Goal: Transaction & Acquisition: Purchase product/service

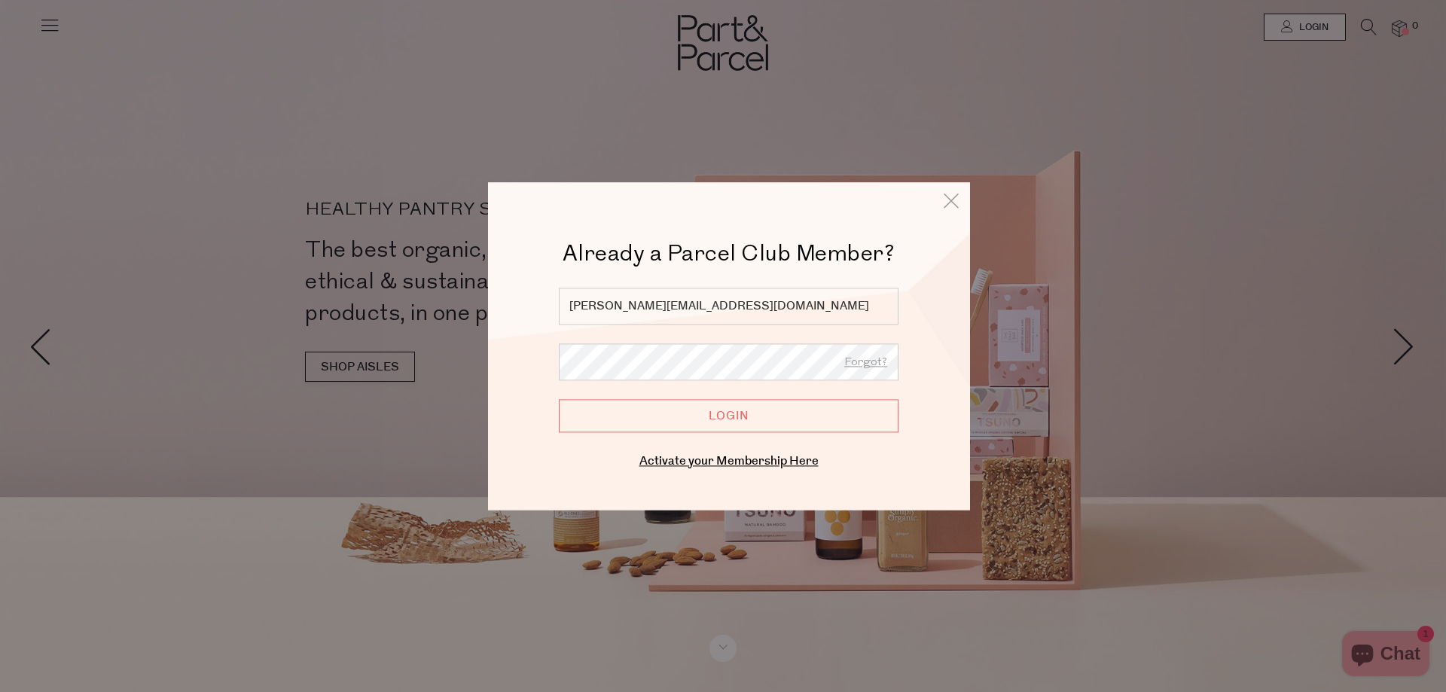
type input "[PERSON_NAME][EMAIL_ADDRESS][DOMAIN_NAME]"
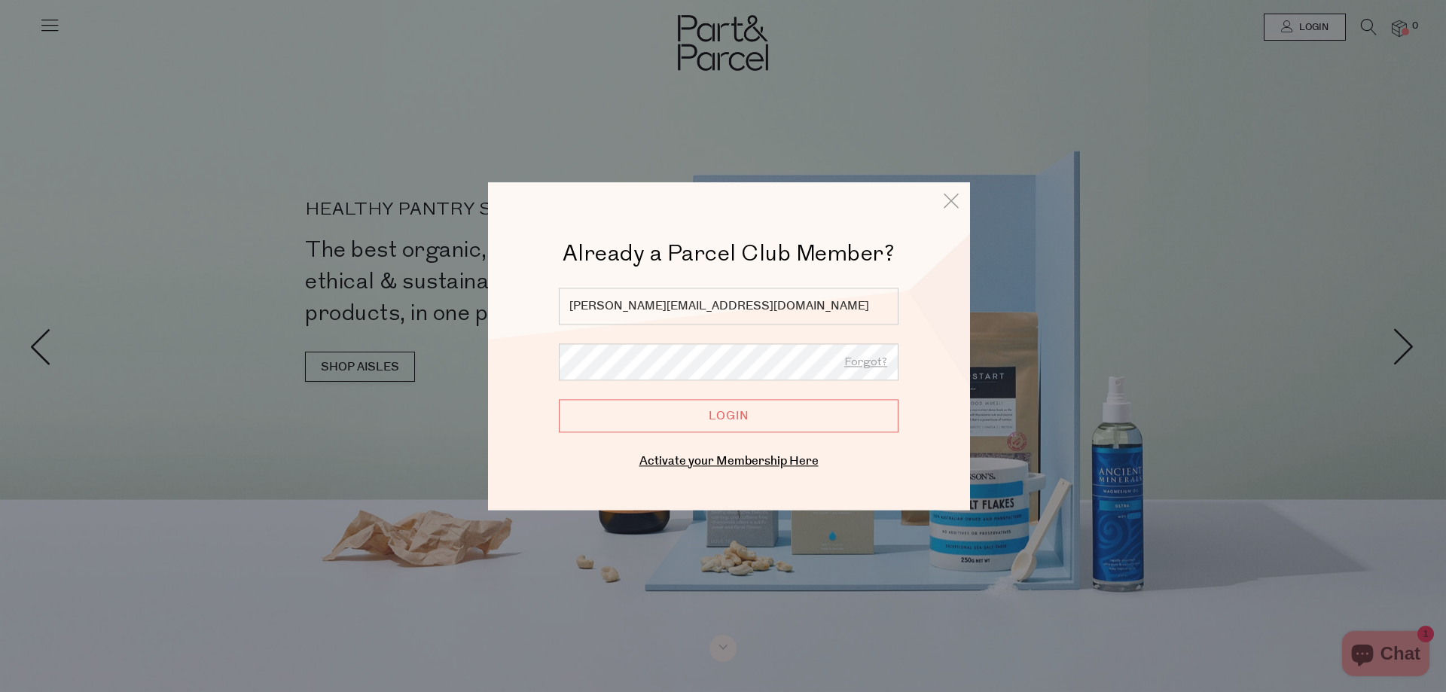
click at [559, 399] on input "Login" at bounding box center [729, 415] width 340 height 33
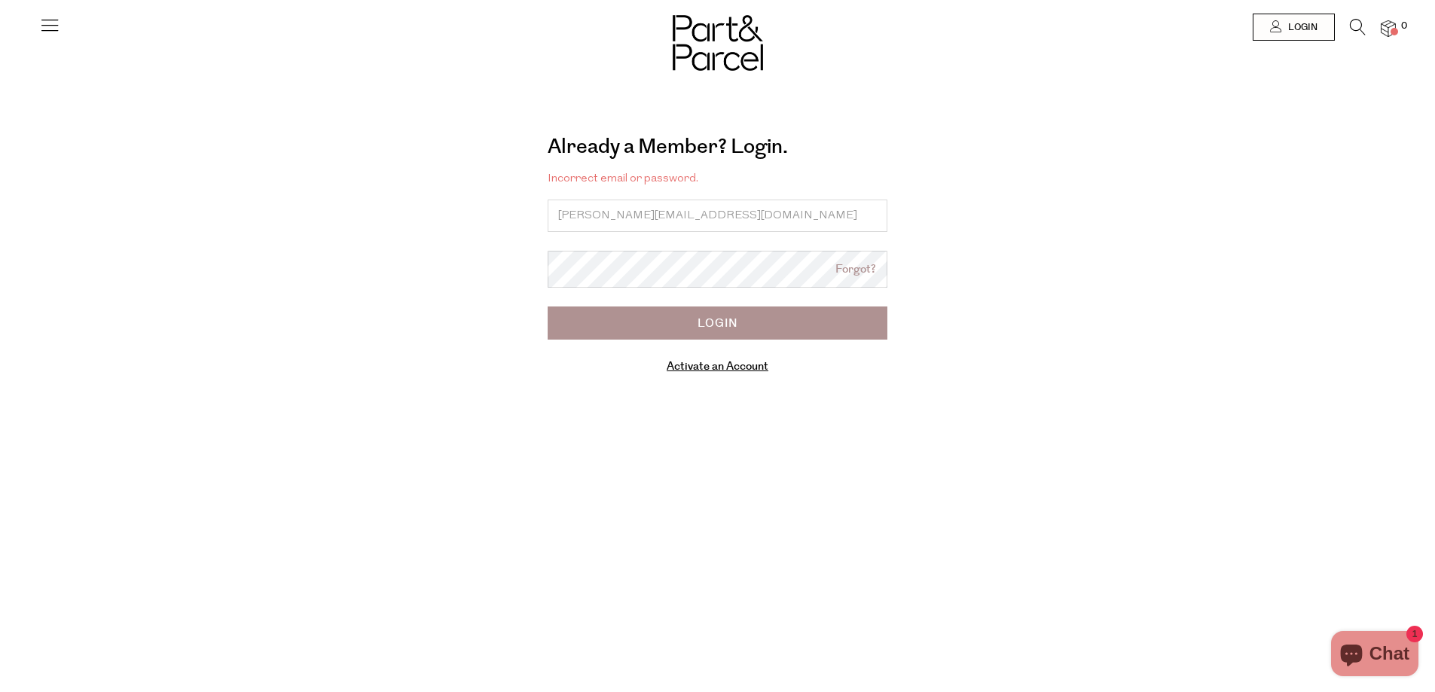
type input "[PERSON_NAME][EMAIL_ADDRESS][DOMAIN_NAME]"
click at [547, 306] on input "Login" at bounding box center [717, 322] width 340 height 33
type input "adele.yin22@gmail.com"
click at [547, 306] on input "Login" at bounding box center [717, 322] width 340 height 33
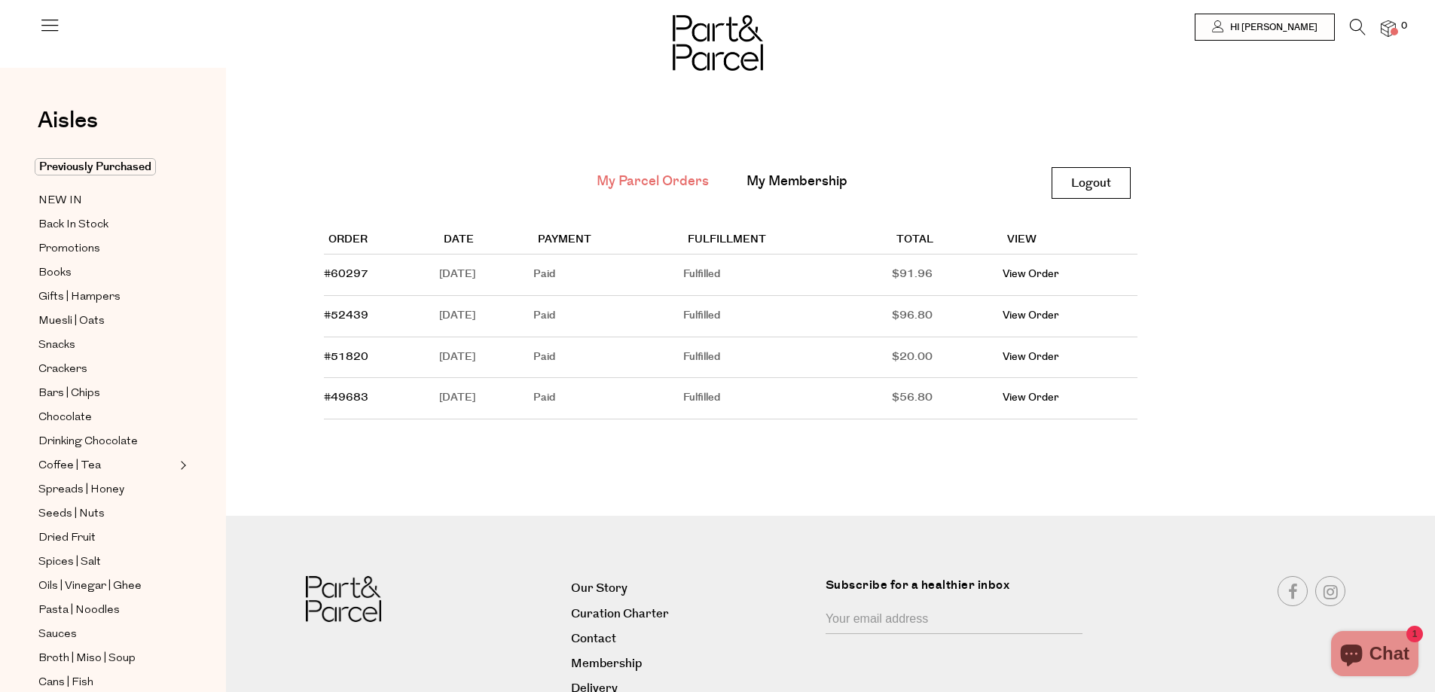
click at [48, 34] on icon at bounding box center [49, 24] width 21 height 21
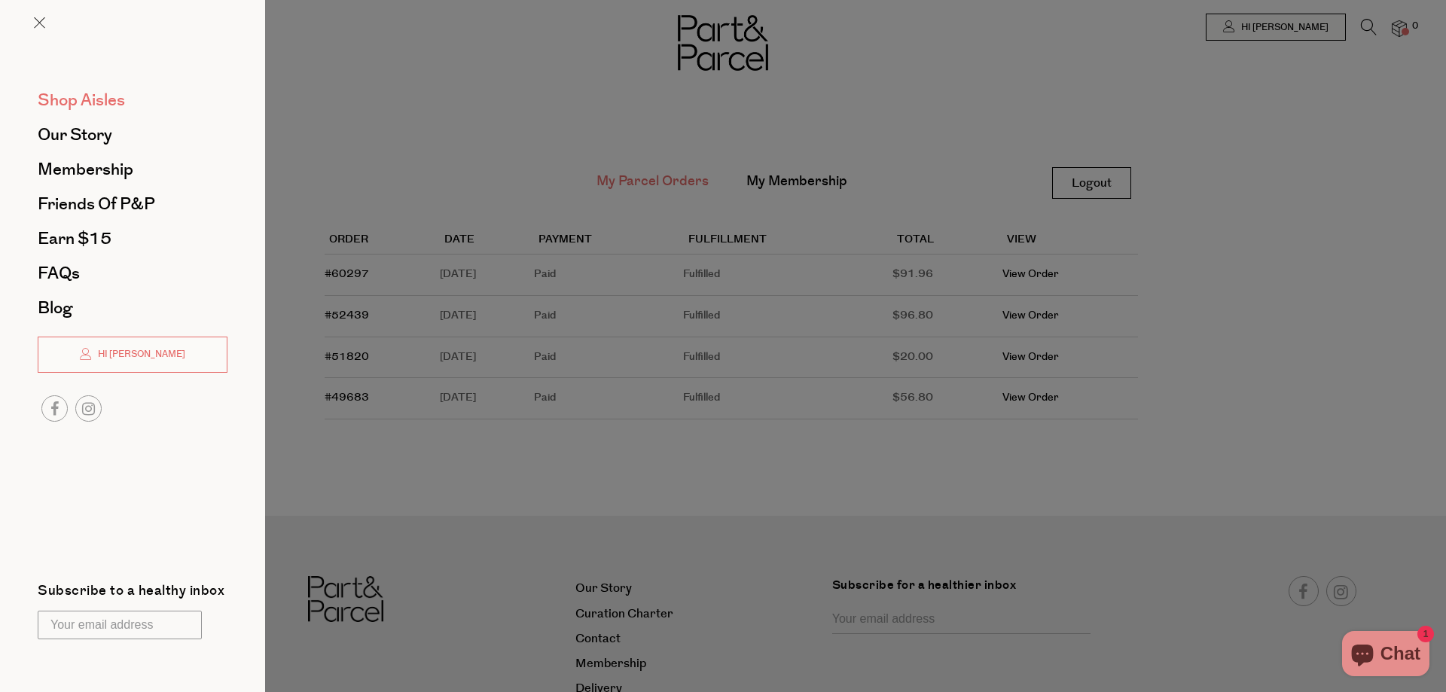
click at [90, 96] on span "Shop Aisles" at bounding box center [81, 100] width 87 height 24
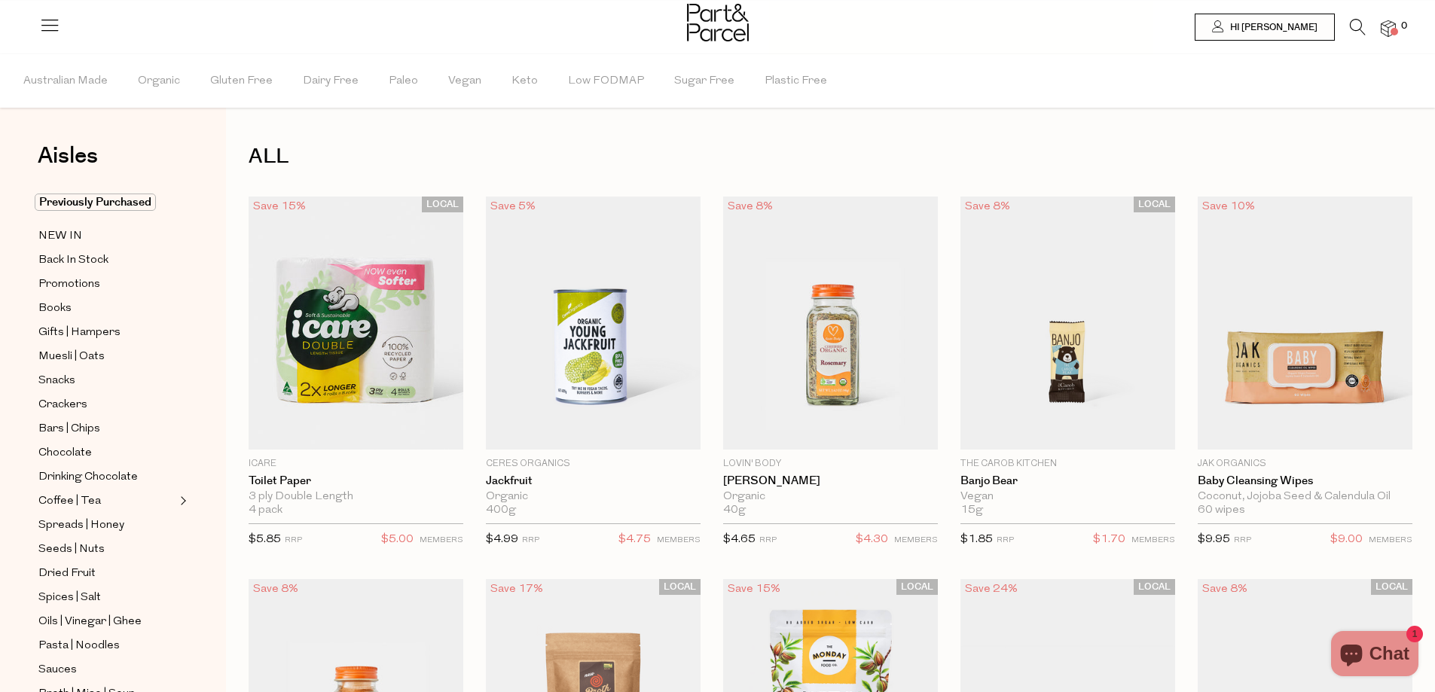
click at [1349, 27] on icon at bounding box center [1357, 27] width 16 height 17
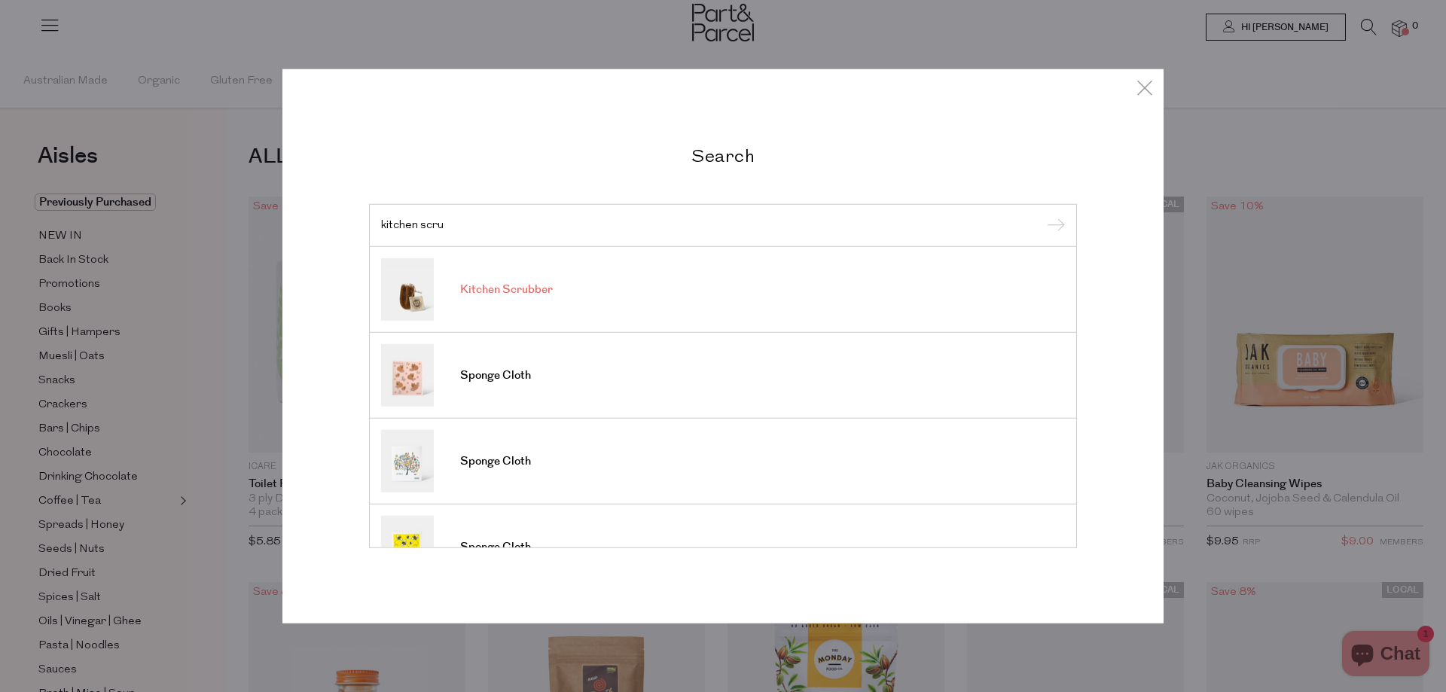
type input "kitchen scru"
click at [646, 306] on link "Kitchen Scrubber" at bounding box center [723, 289] width 684 height 63
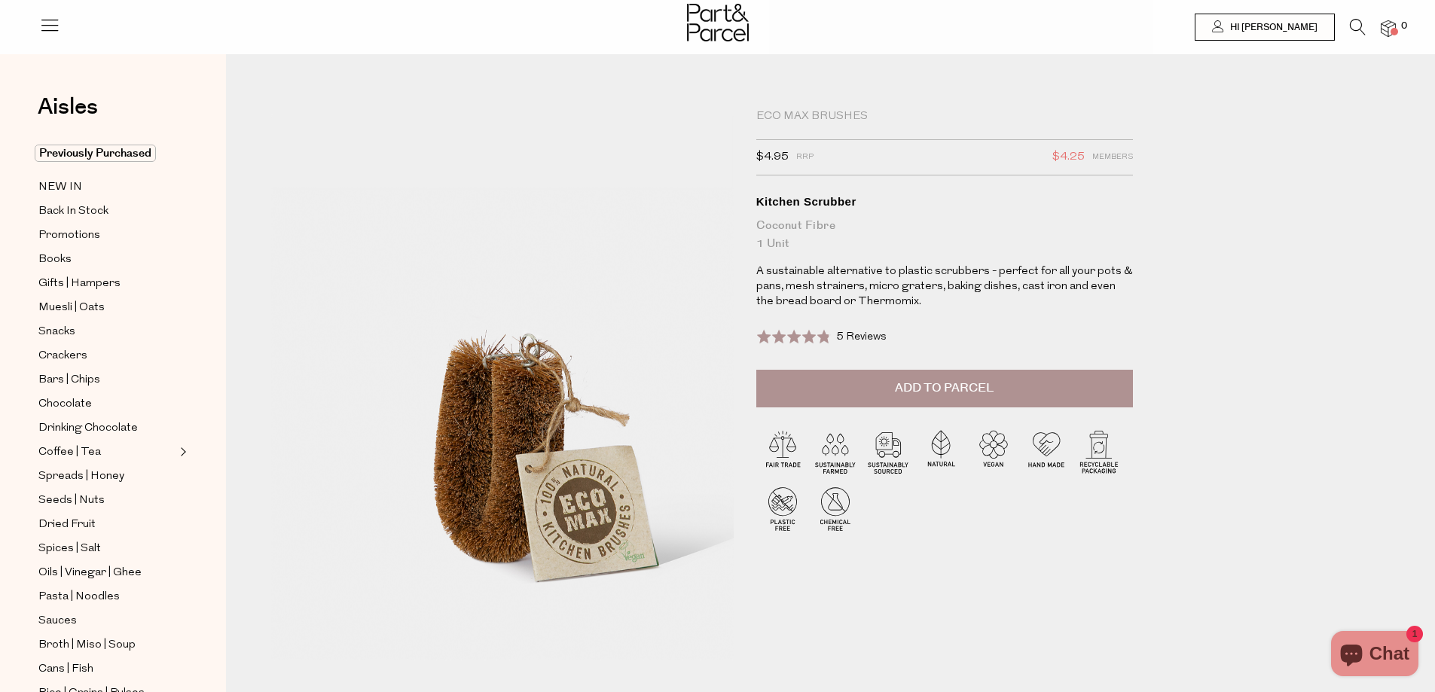
click at [984, 391] on span "Add to Parcel" at bounding box center [944, 388] width 99 height 17
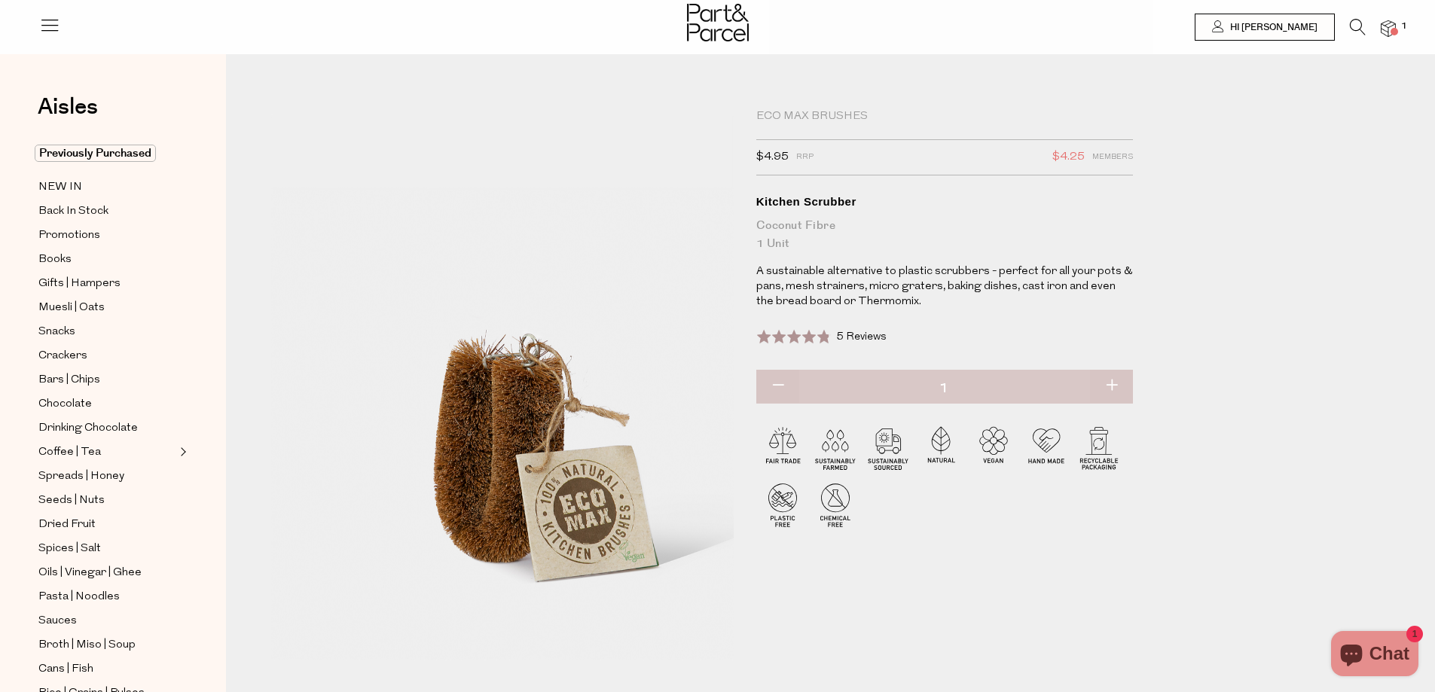
click at [1355, 24] on icon at bounding box center [1357, 27] width 16 height 17
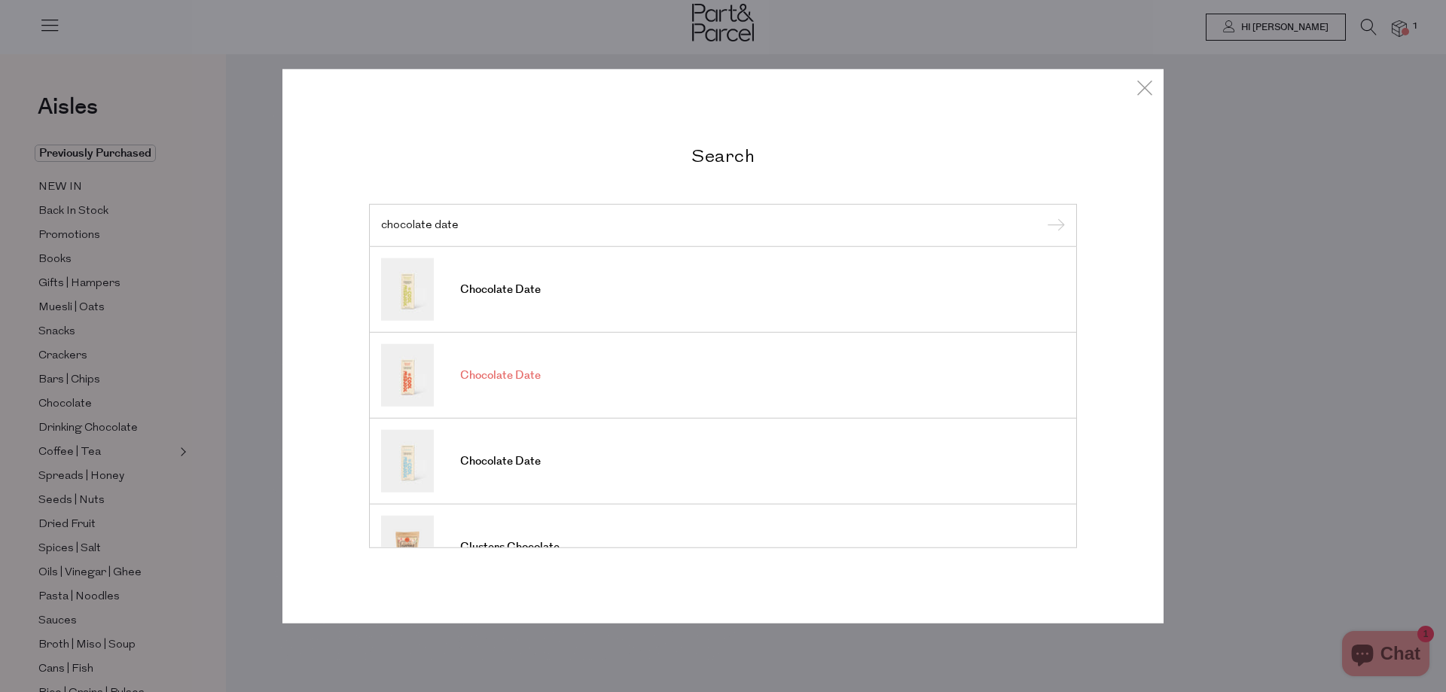
type input "chocolate date"
click at [543, 383] on link "Chocolate Date" at bounding box center [723, 375] width 684 height 63
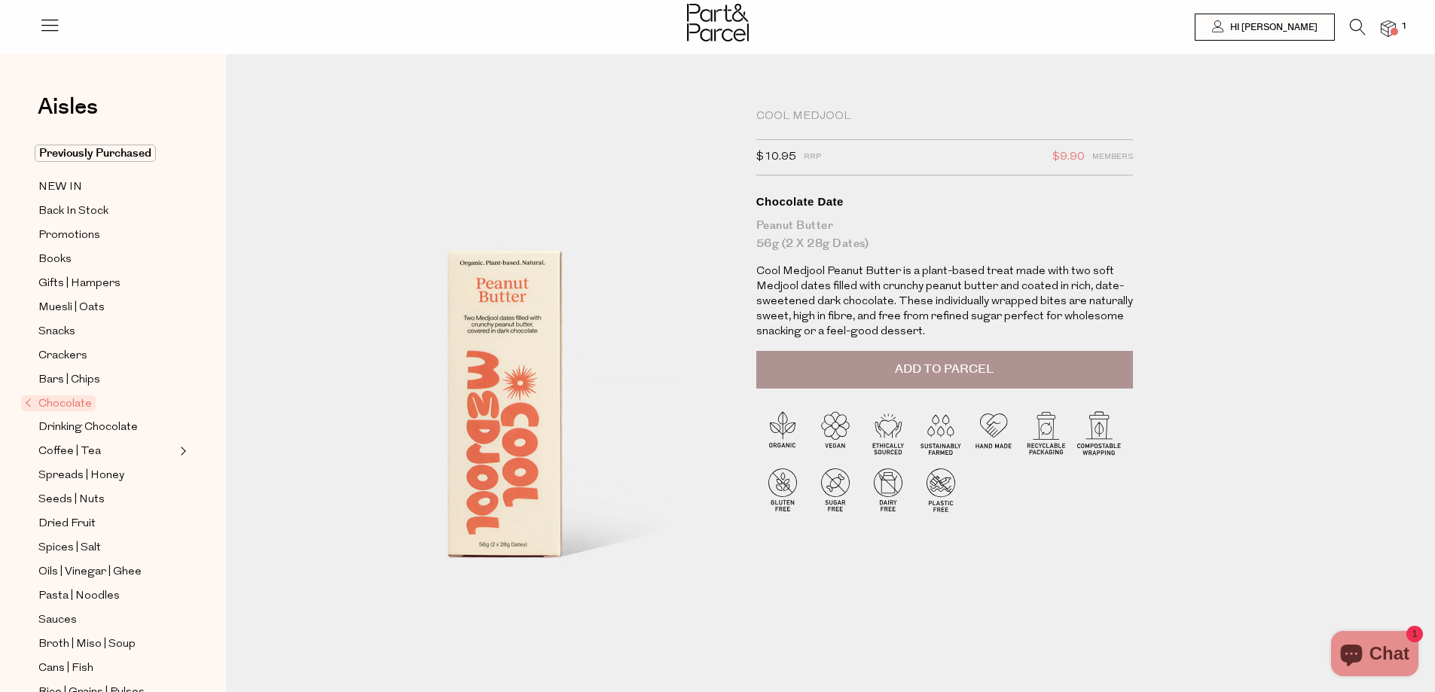
click at [953, 365] on span "Add to Parcel" at bounding box center [944, 369] width 99 height 17
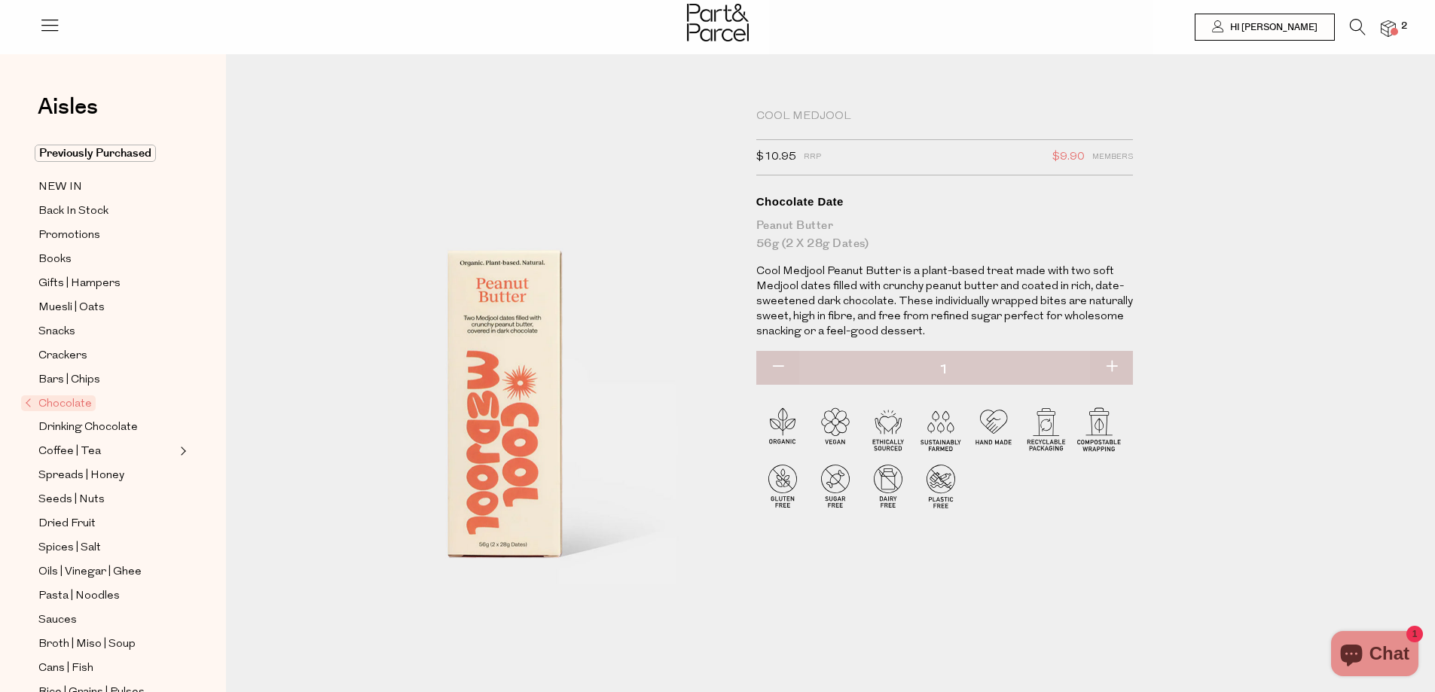
click at [1117, 371] on button "button" at bounding box center [1111, 367] width 43 height 33
type input "2"
click at [1392, 30] on span at bounding box center [1394, 32] width 8 height 8
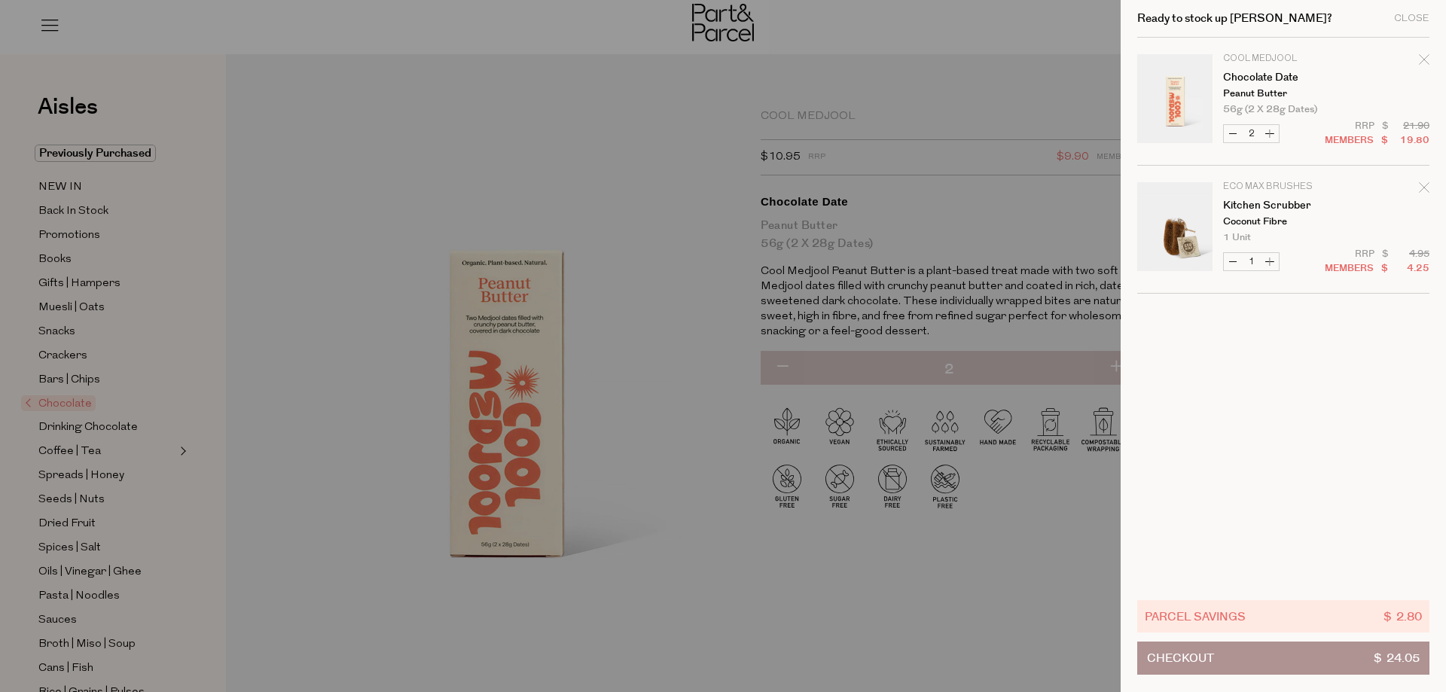
click at [636, 76] on div at bounding box center [723, 346] width 1446 height 692
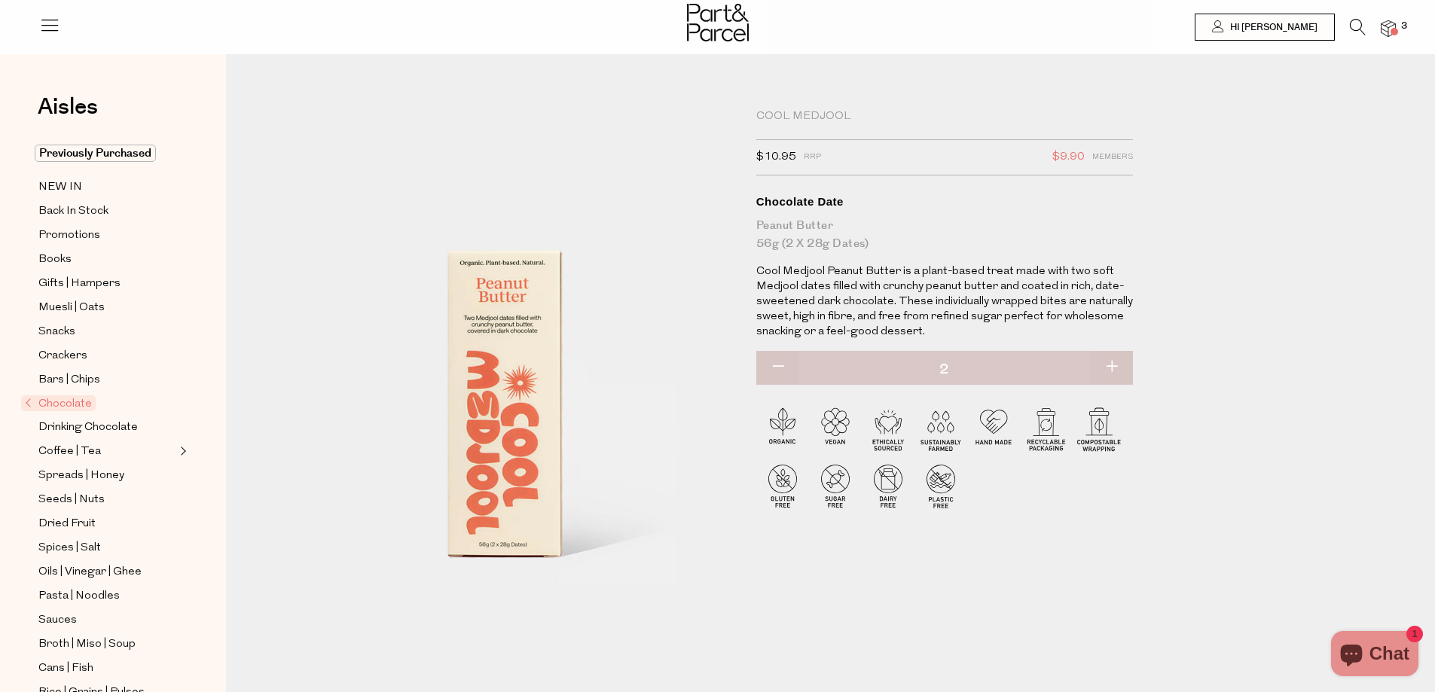
click at [1358, 26] on icon at bounding box center [1357, 27] width 16 height 17
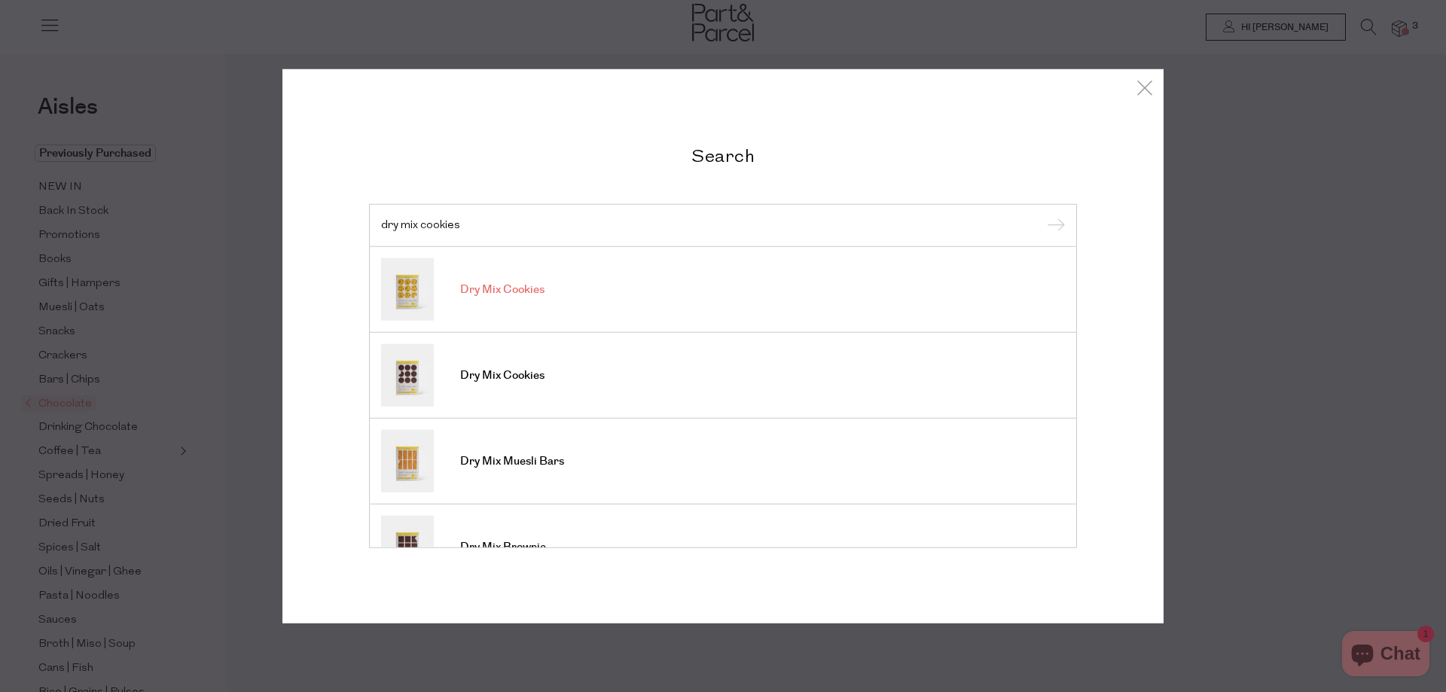
type input "dry mix cookies"
click at [612, 300] on link "Dry Mix Cookies" at bounding box center [723, 289] width 684 height 63
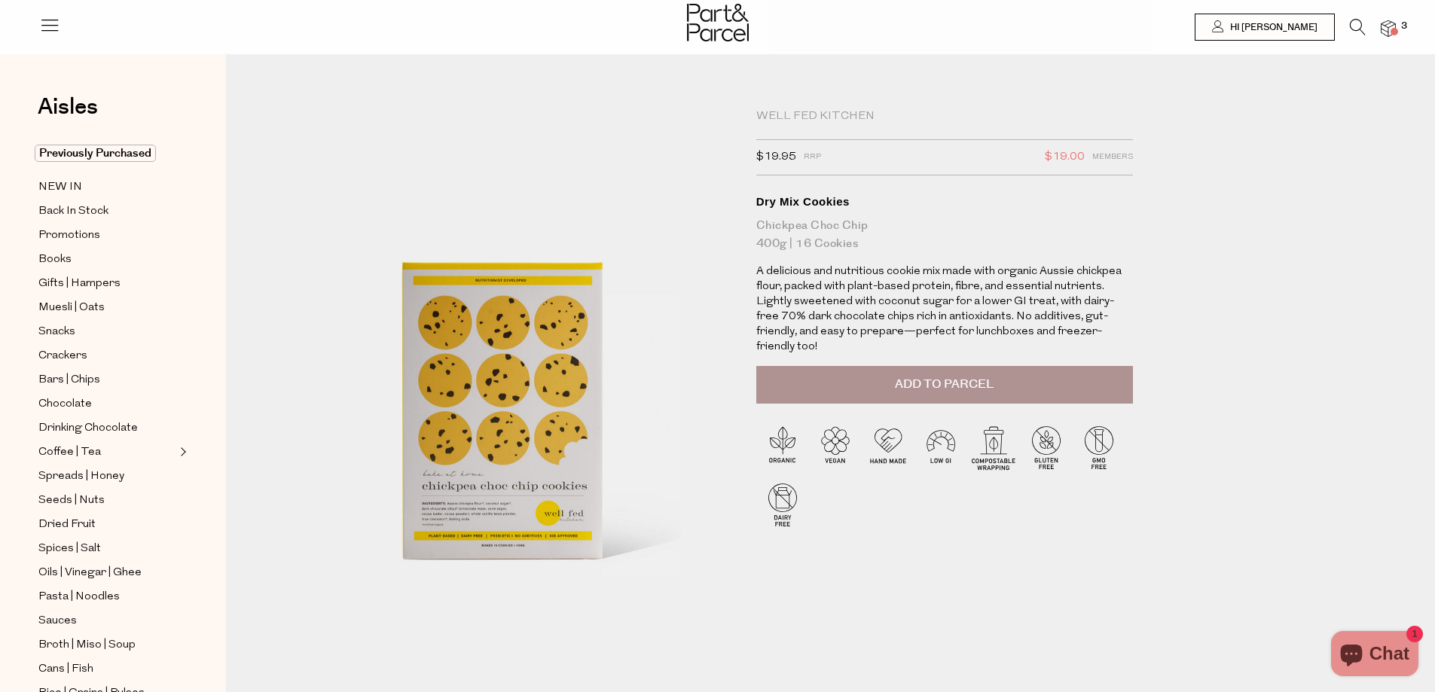
click at [951, 376] on span "Add to Parcel" at bounding box center [944, 384] width 99 height 17
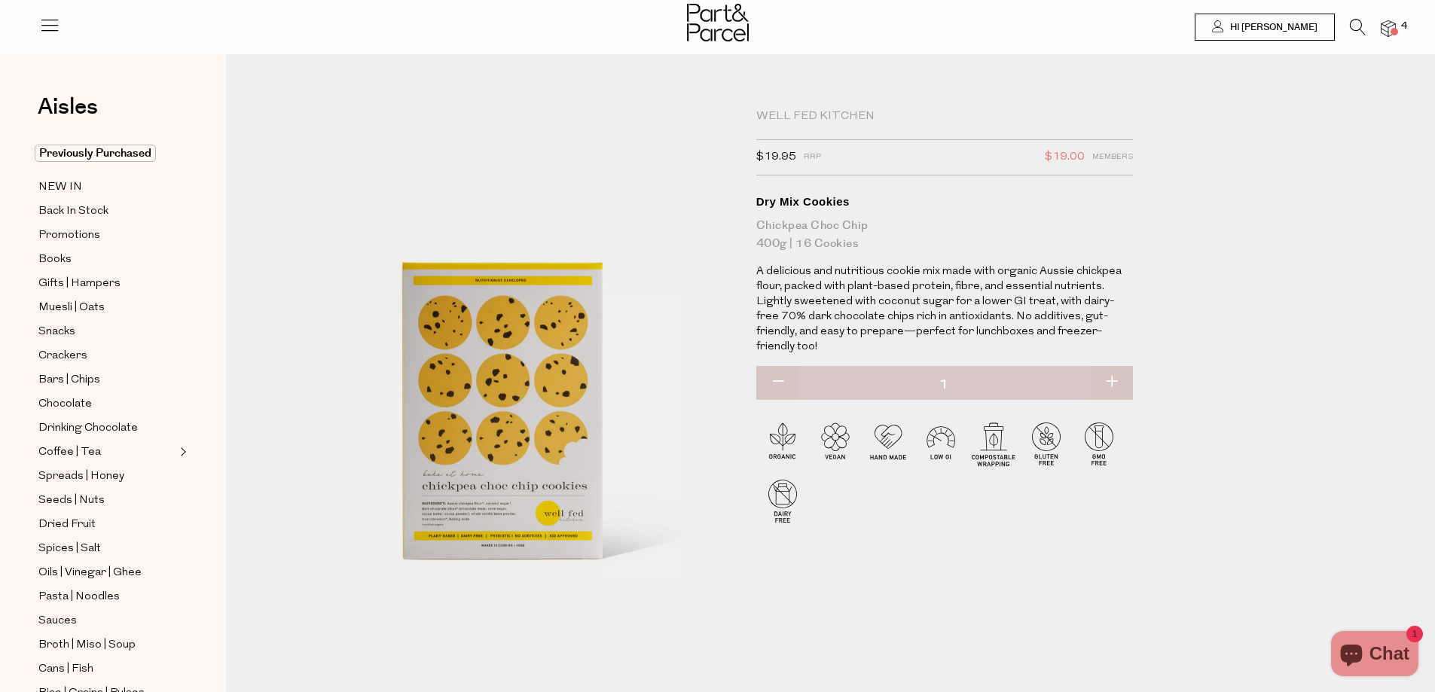
click at [1124, 366] on button "button" at bounding box center [1111, 382] width 43 height 33
type input "2"
click at [1358, 23] on icon at bounding box center [1357, 27] width 16 height 17
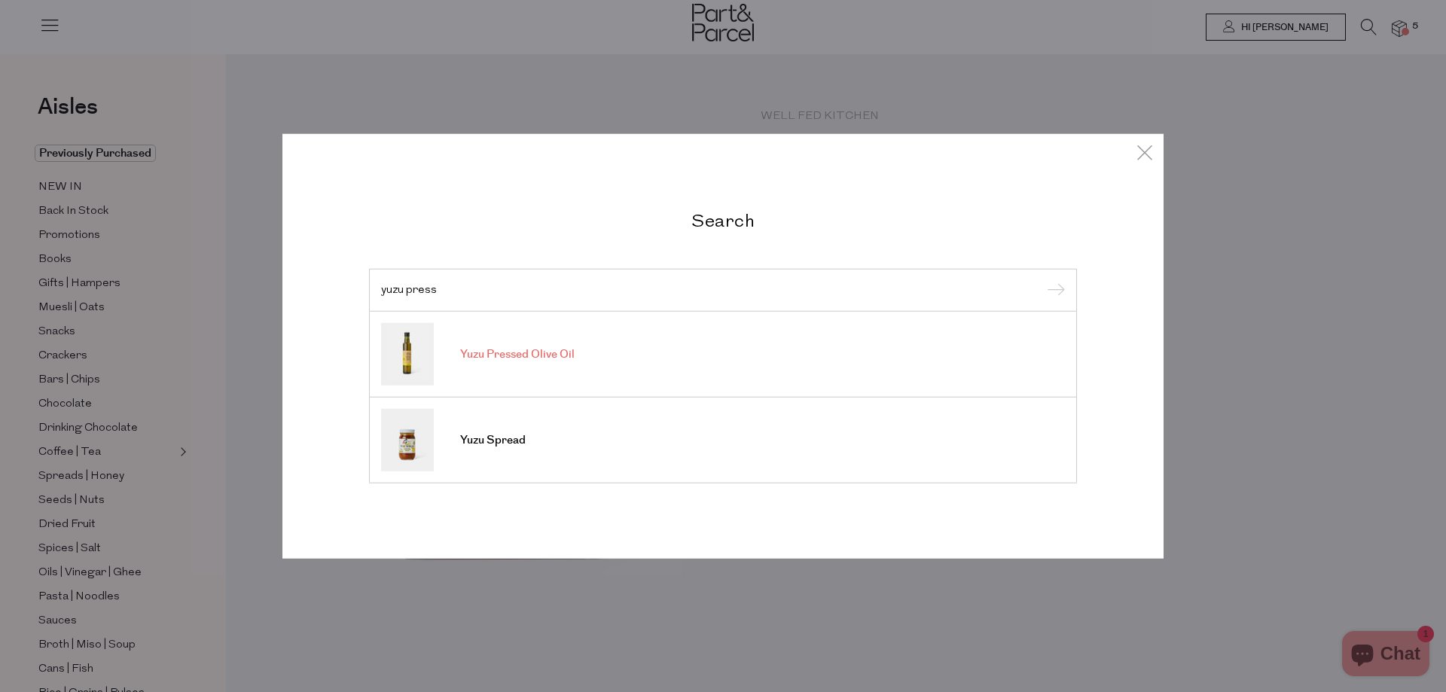
type input "yuzu press"
click at [535, 347] on span "Yuzu Pressed Olive Oil" at bounding box center [517, 354] width 114 height 15
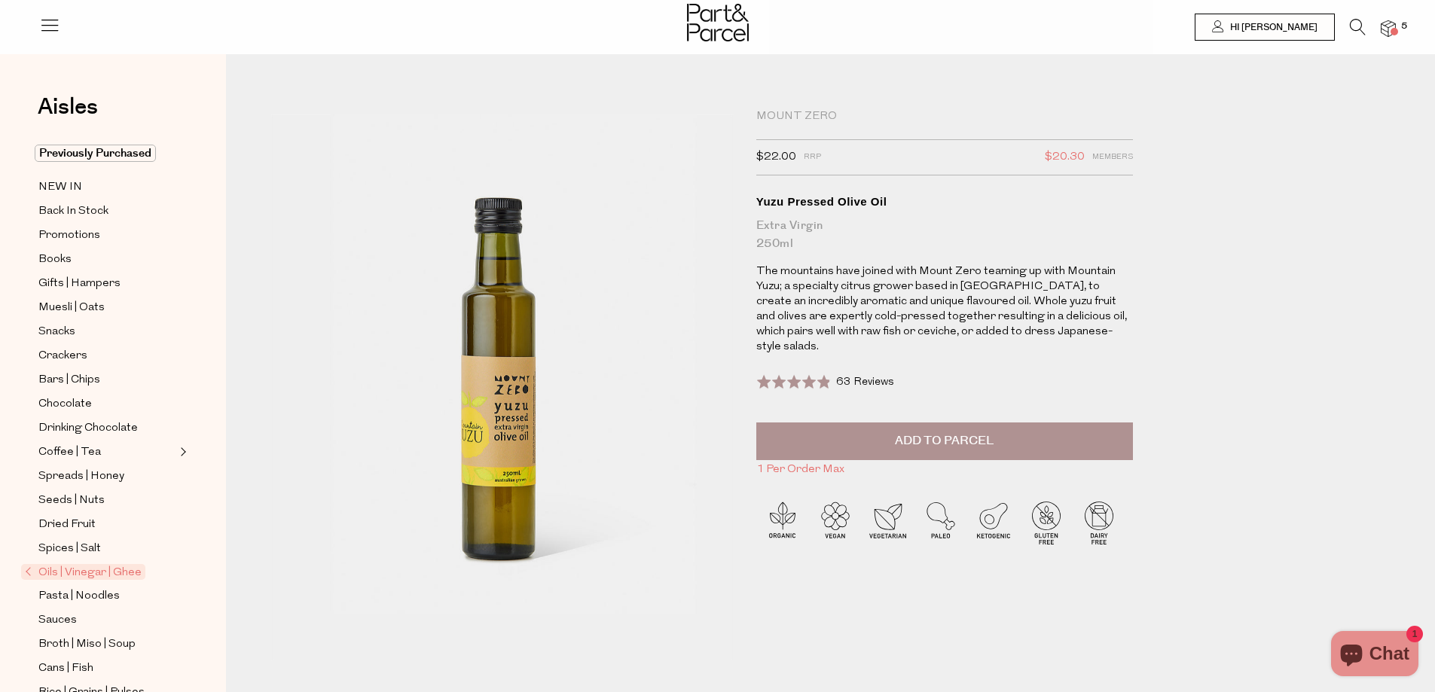
click at [1011, 435] on button "Add to Parcel" at bounding box center [944, 441] width 377 height 38
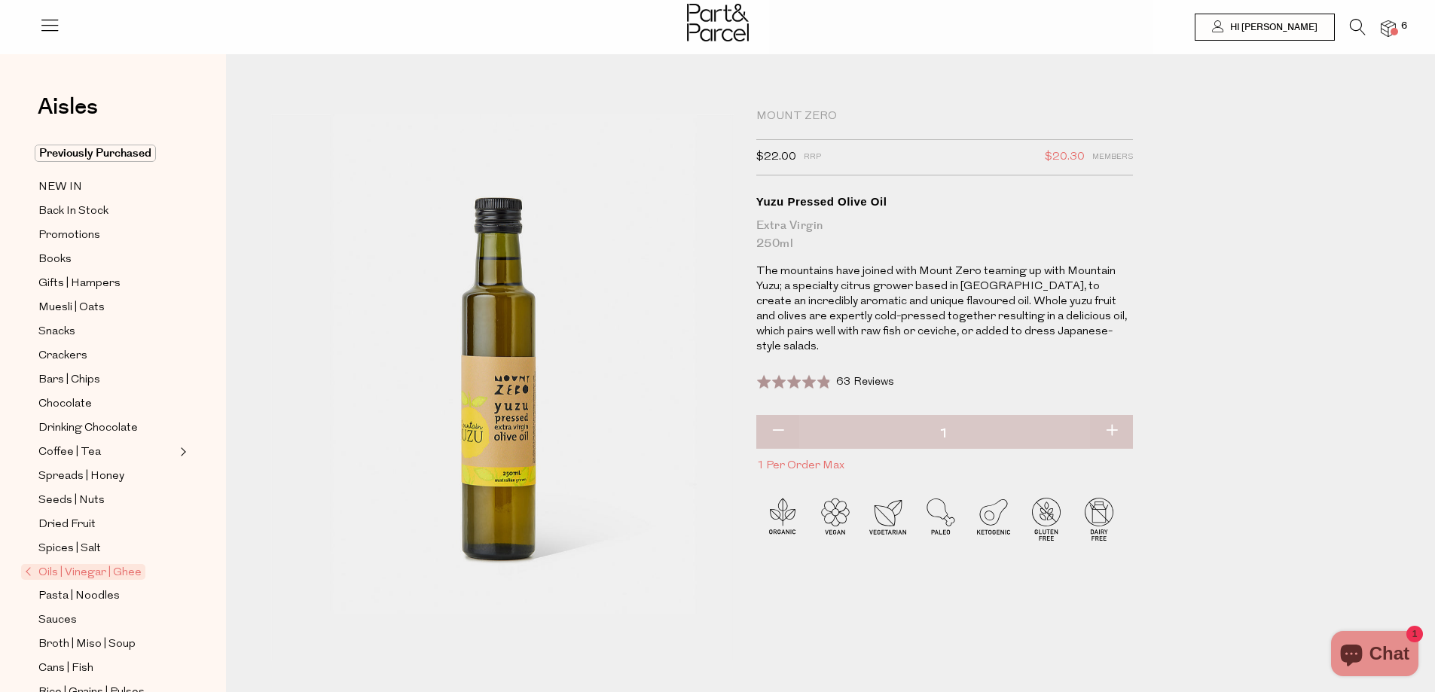
click at [1395, 31] on span at bounding box center [1394, 32] width 8 height 8
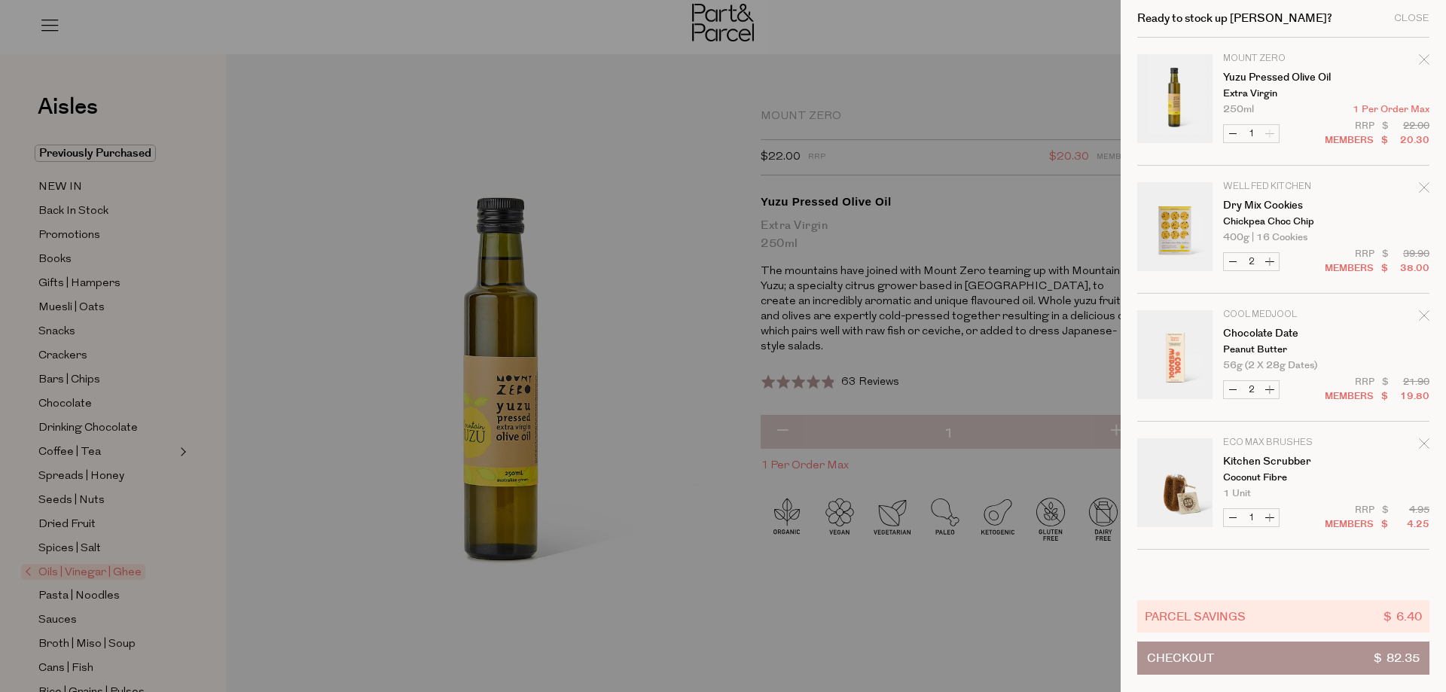
click at [944, 232] on div at bounding box center [723, 346] width 1446 height 692
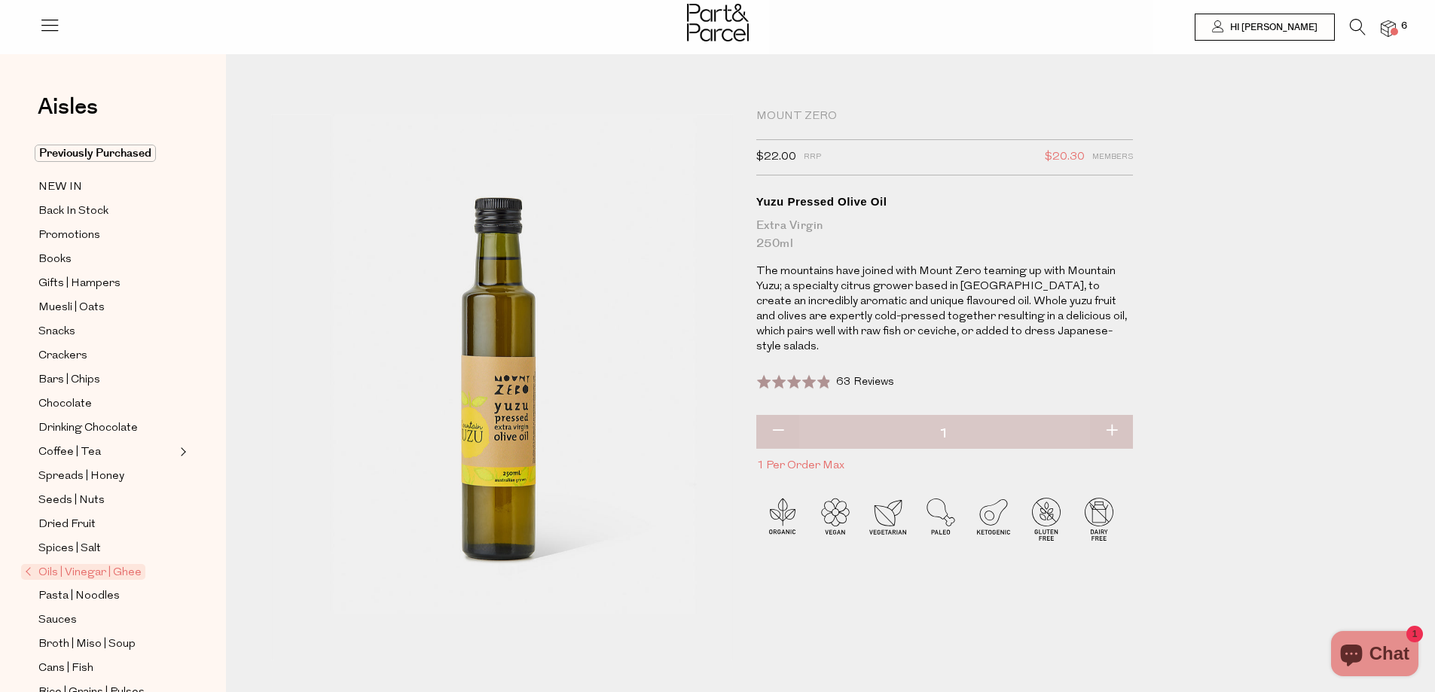
click at [1356, 26] on icon at bounding box center [1357, 27] width 16 height 17
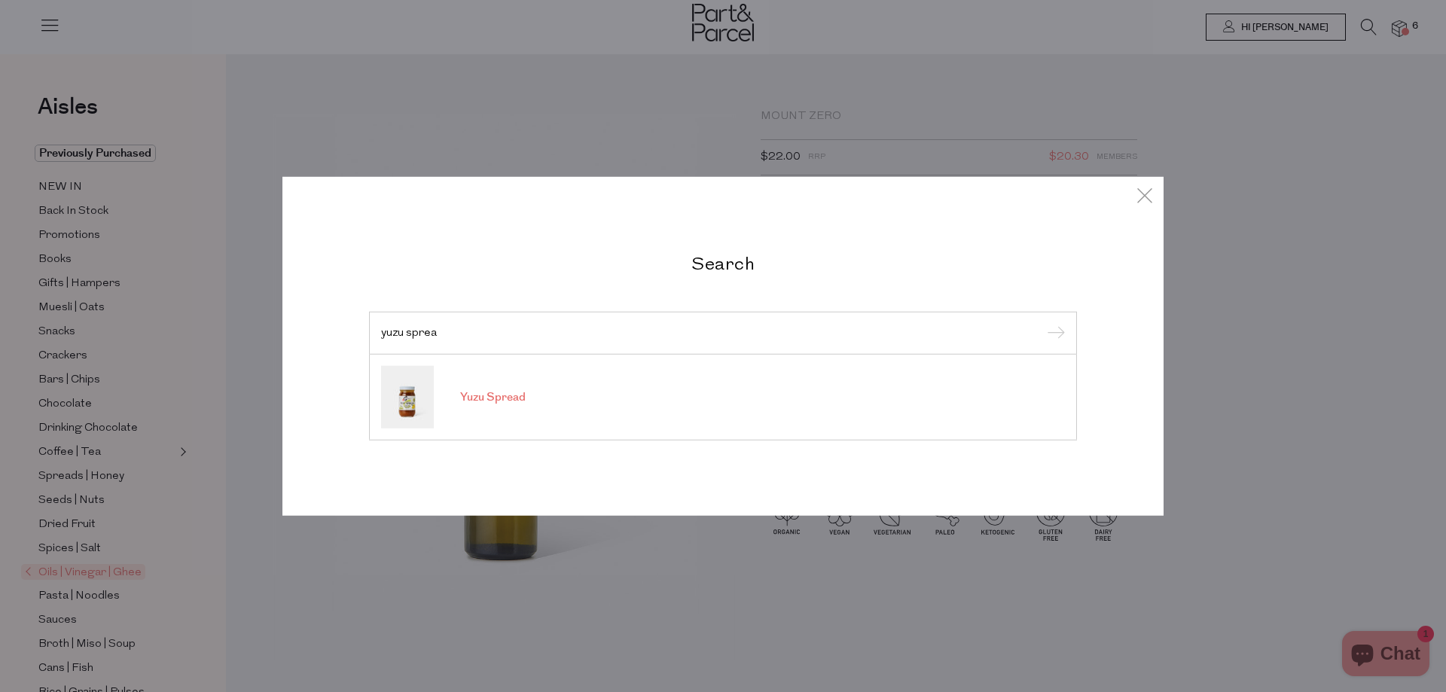
type input "yuzu sprea"
click at [505, 398] on span "Yuzu Spread" at bounding box center [493, 397] width 66 height 15
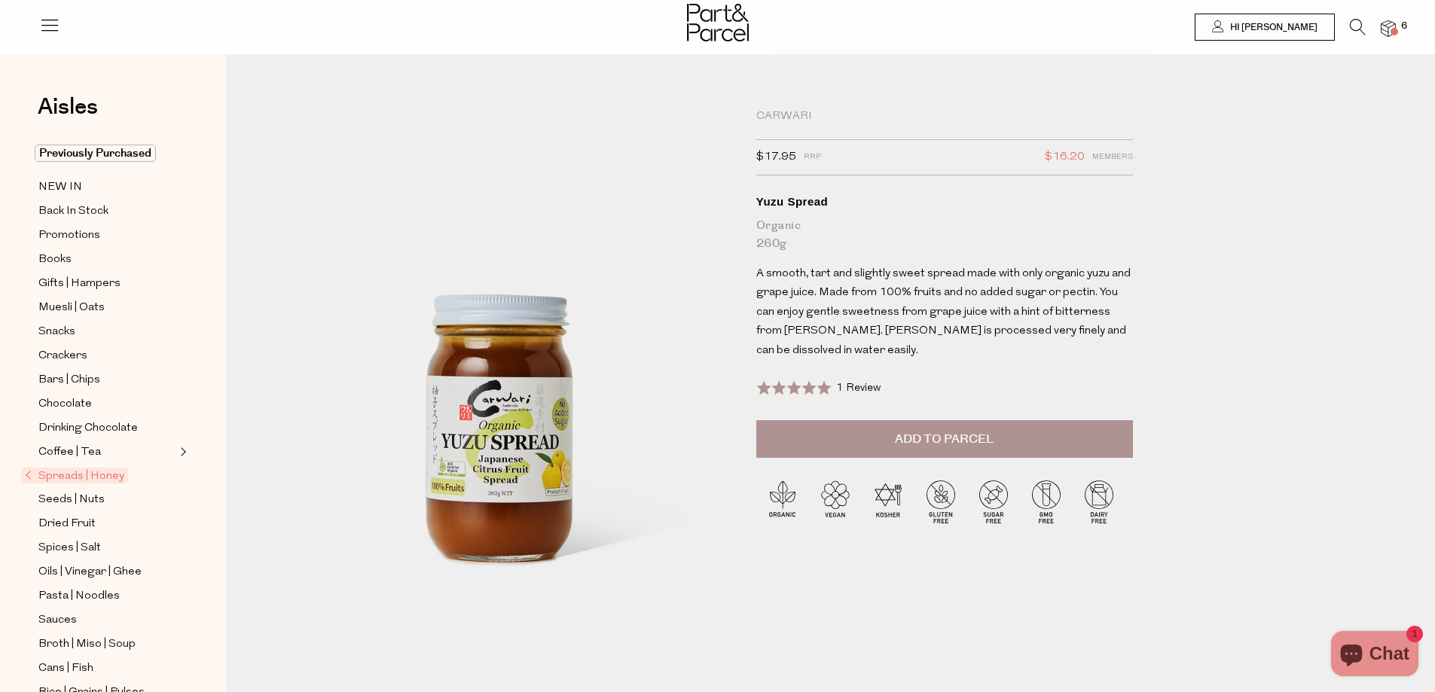
click at [1356, 26] on icon at bounding box center [1357, 27] width 16 height 17
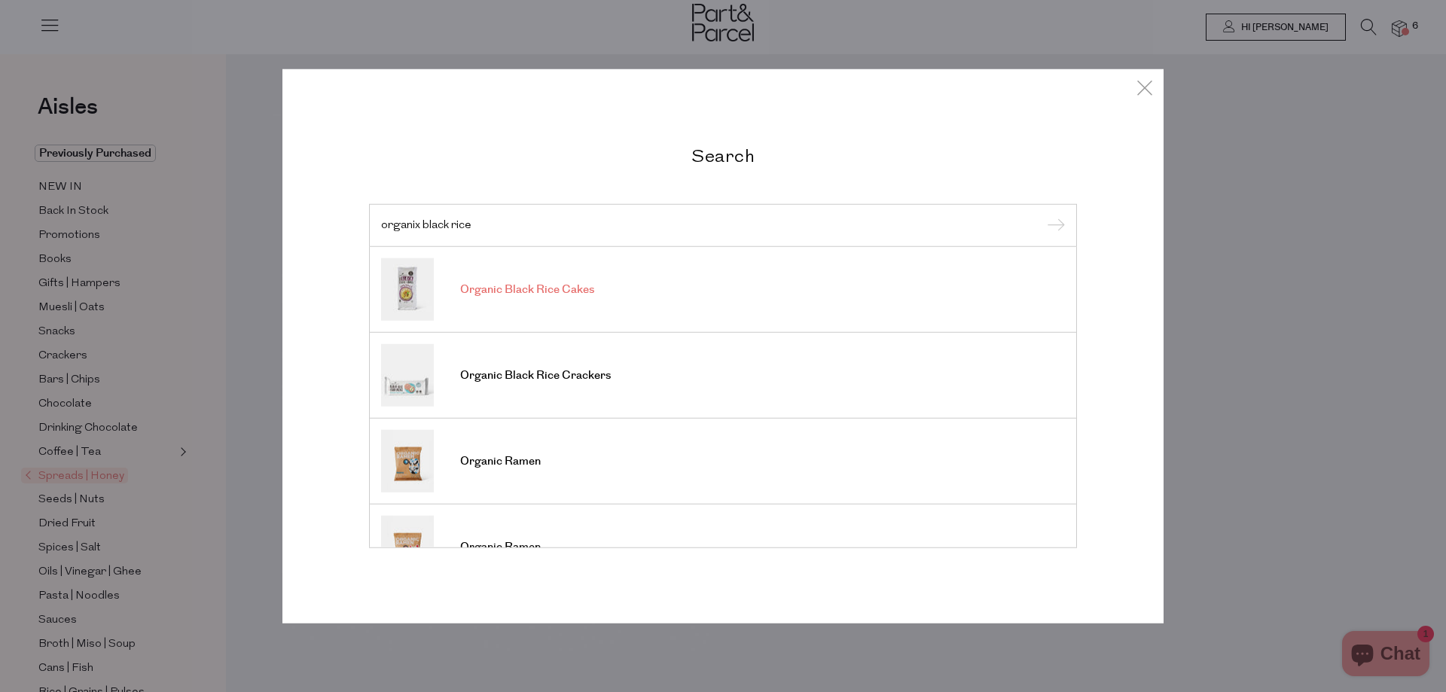
type input "organix black rice"
click at [575, 299] on link "Organic Black Rice Cakes" at bounding box center [723, 289] width 684 height 63
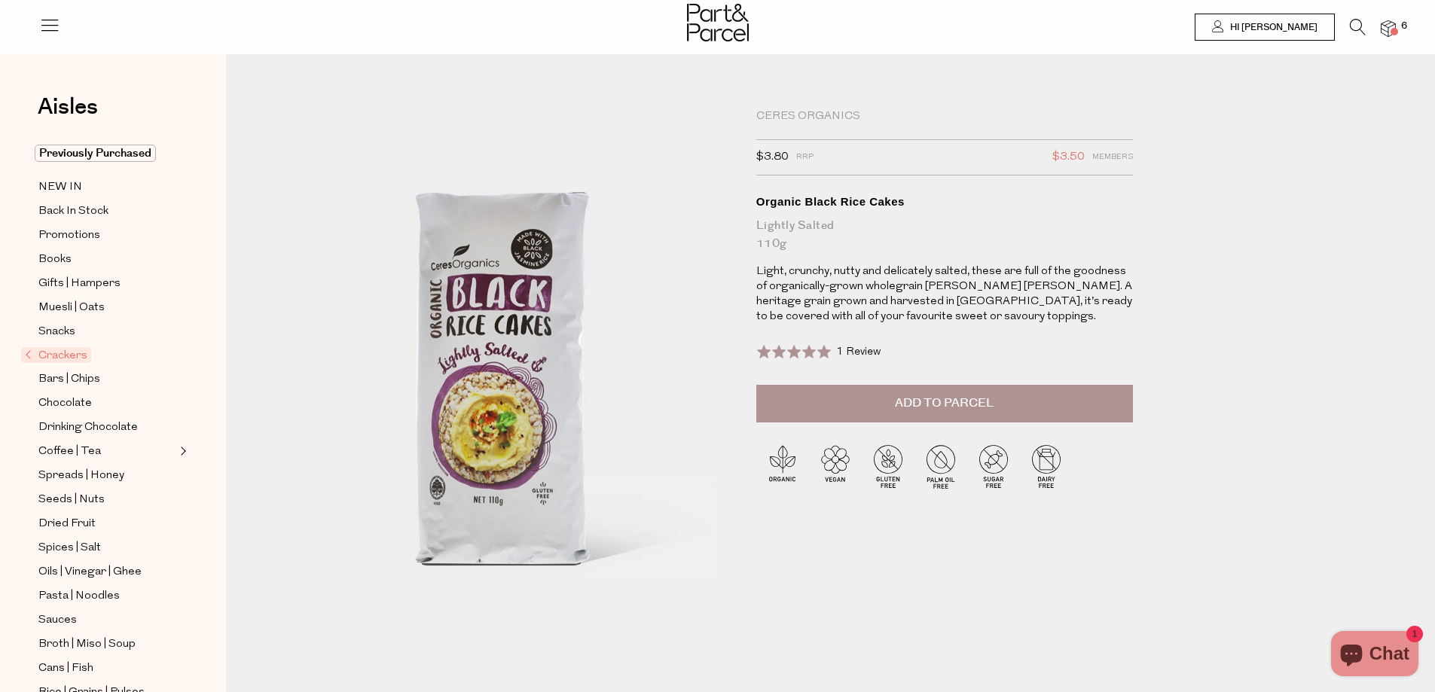
click at [1021, 398] on button "Add to Parcel" at bounding box center [944, 404] width 377 height 38
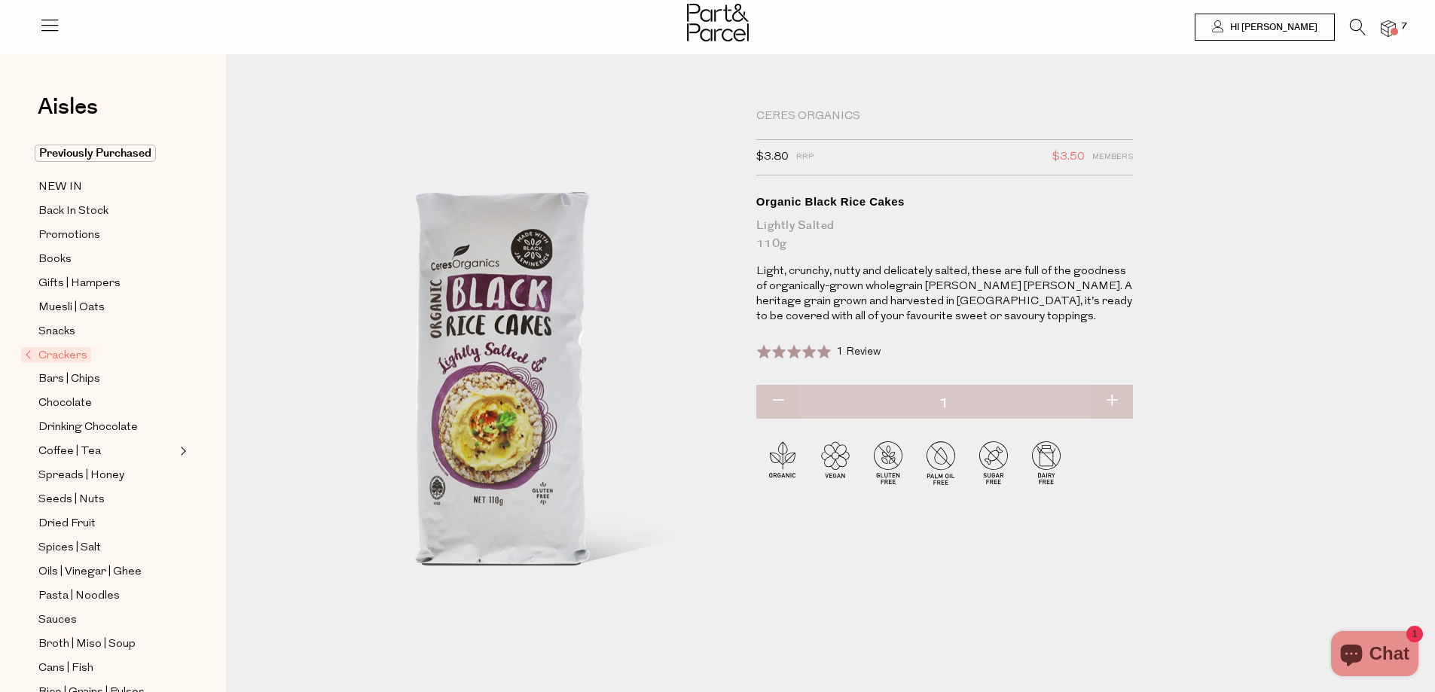
click at [1114, 398] on button "button" at bounding box center [1111, 401] width 43 height 33
type input "2"
click at [1394, 21] on img at bounding box center [1387, 28] width 15 height 17
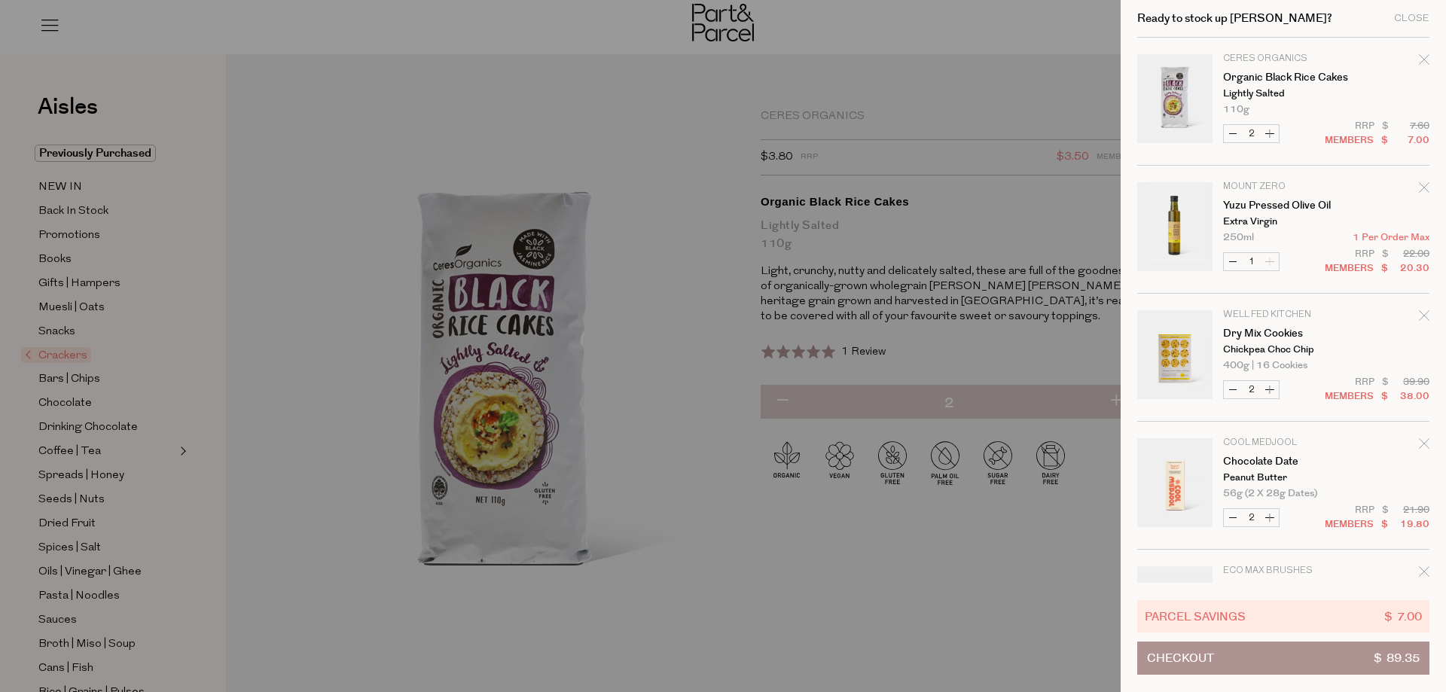
click at [1276, 136] on button "Increase Organic Black Rice Cakes" at bounding box center [1270, 133] width 18 height 17
type input "3"
click at [806, 613] on div at bounding box center [723, 346] width 1446 height 692
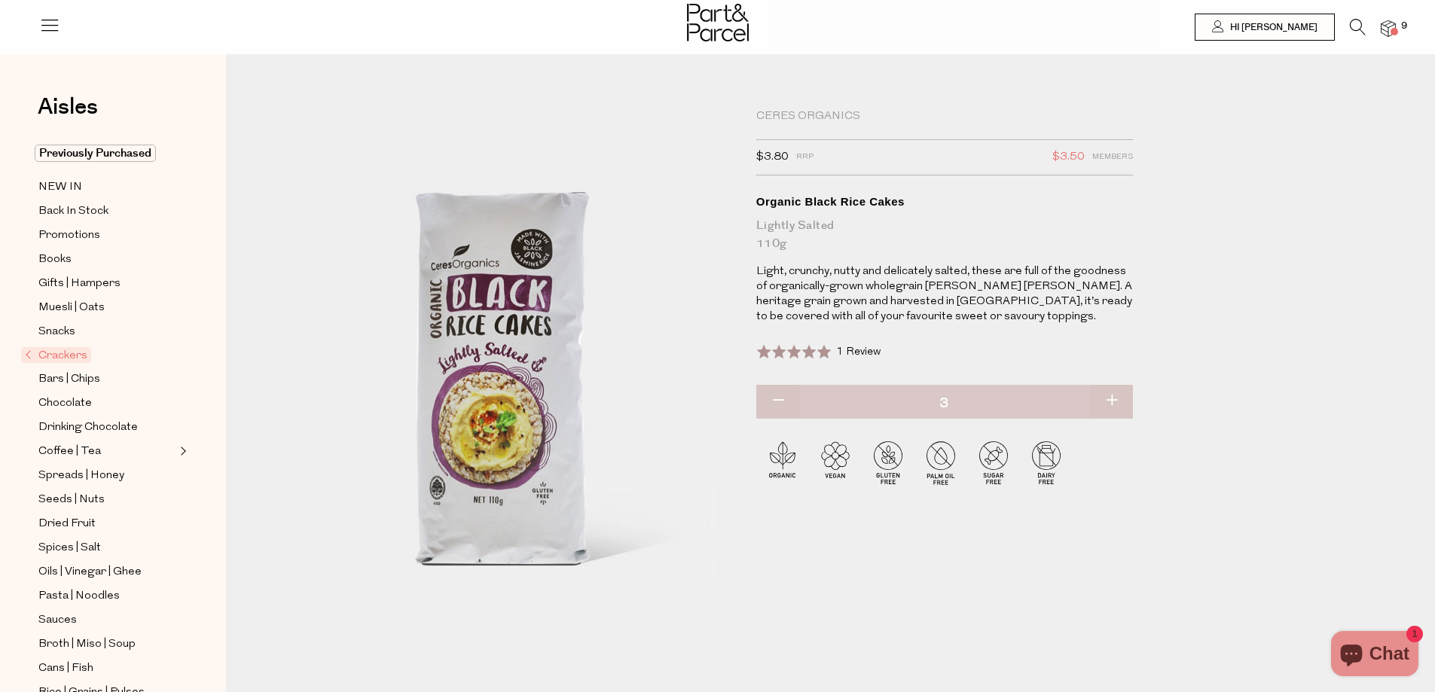
click at [1357, 23] on icon at bounding box center [1357, 27] width 16 height 17
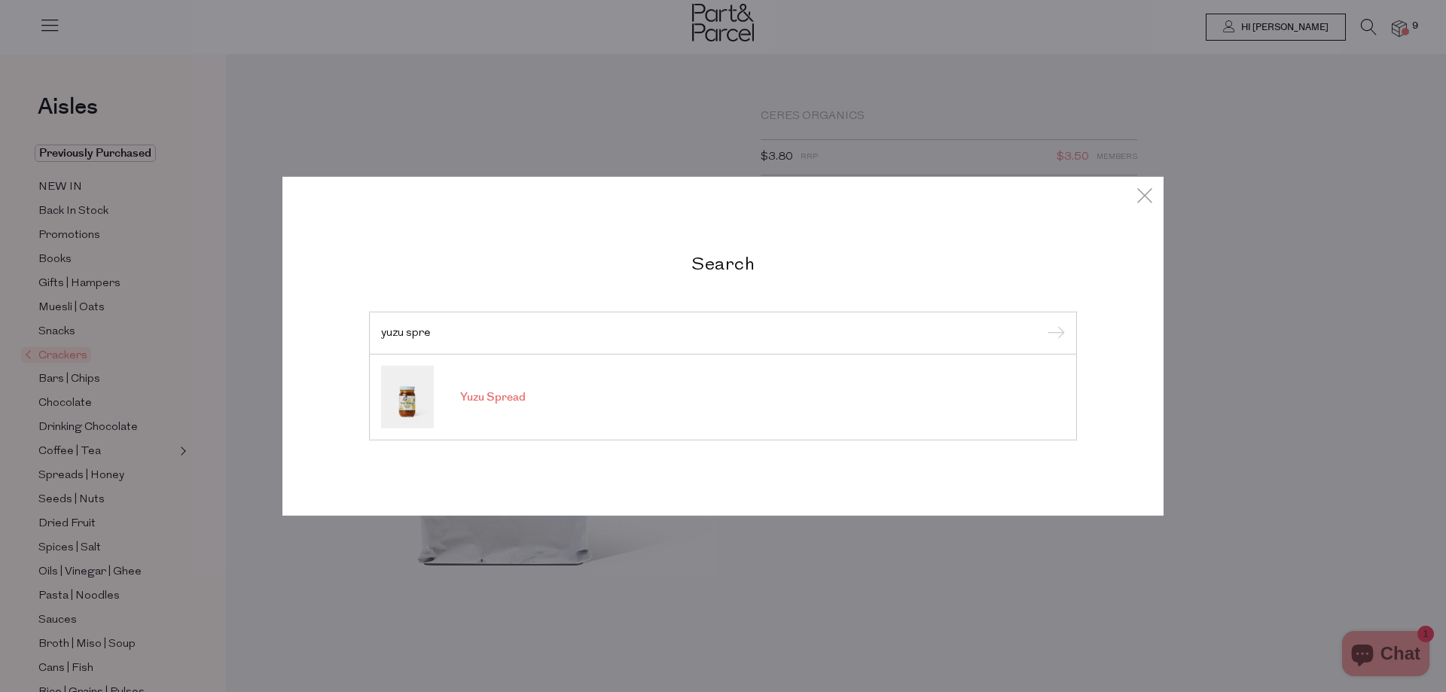
type input "yuzu spre"
click at [531, 403] on link "Yuzu Spread" at bounding box center [723, 397] width 684 height 63
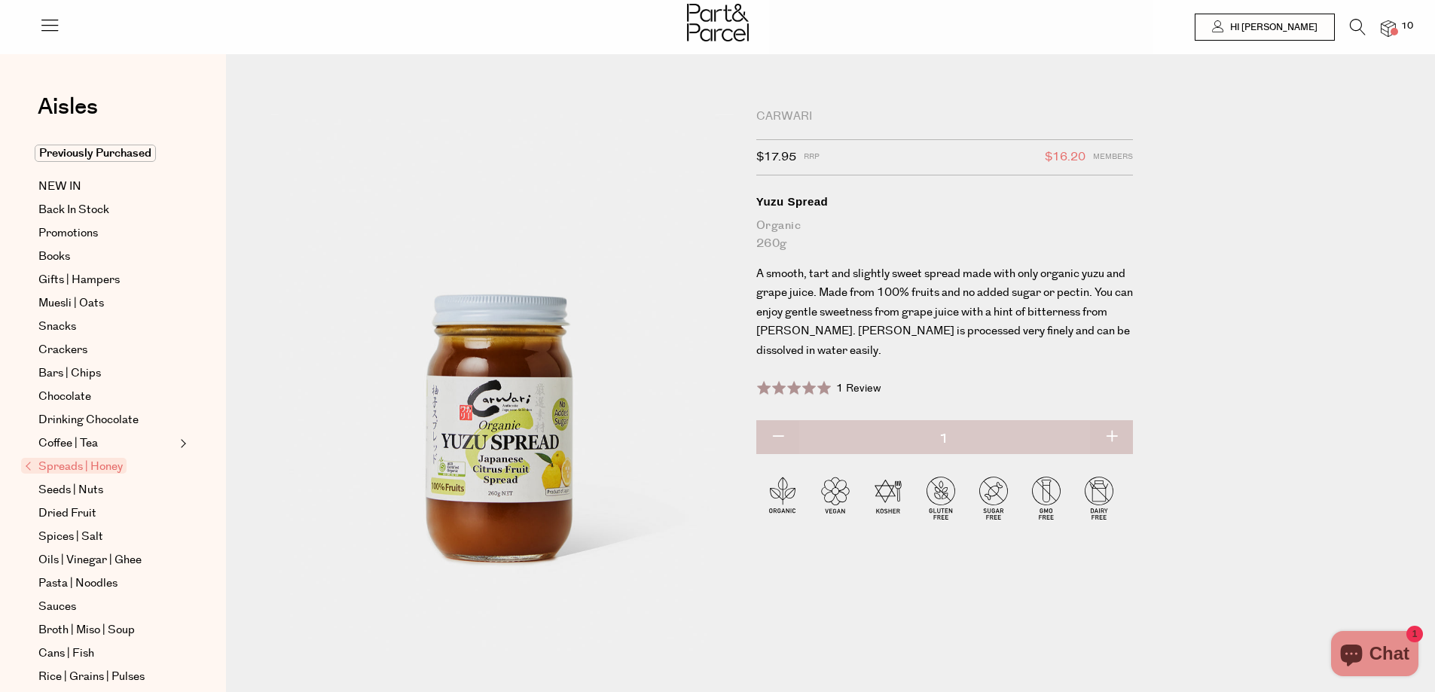
click at [1109, 444] on button "button" at bounding box center [1111, 437] width 43 height 33
type input "2"
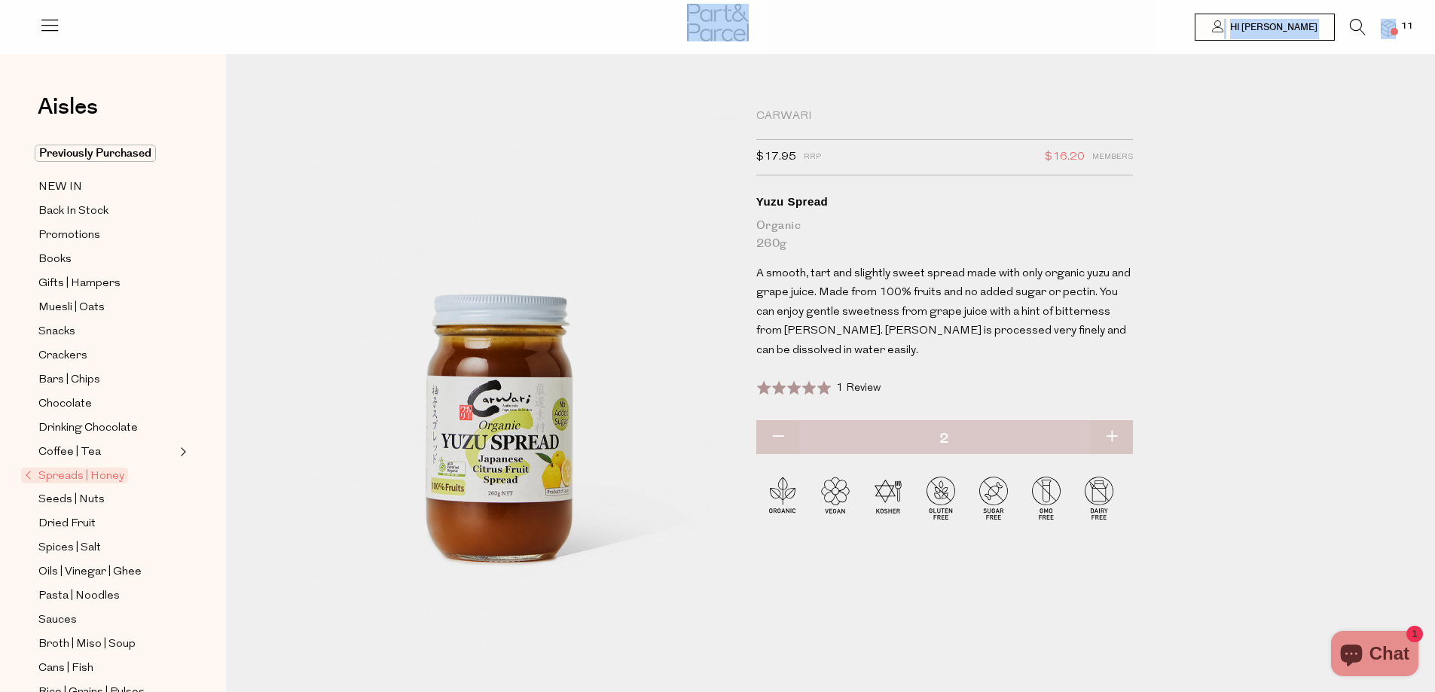
click at [1395, 31] on div "Hi [PERSON_NAME] 11" at bounding box center [717, 21] width 1356 height 42
click at [1383, 32] on img at bounding box center [1387, 28] width 15 height 17
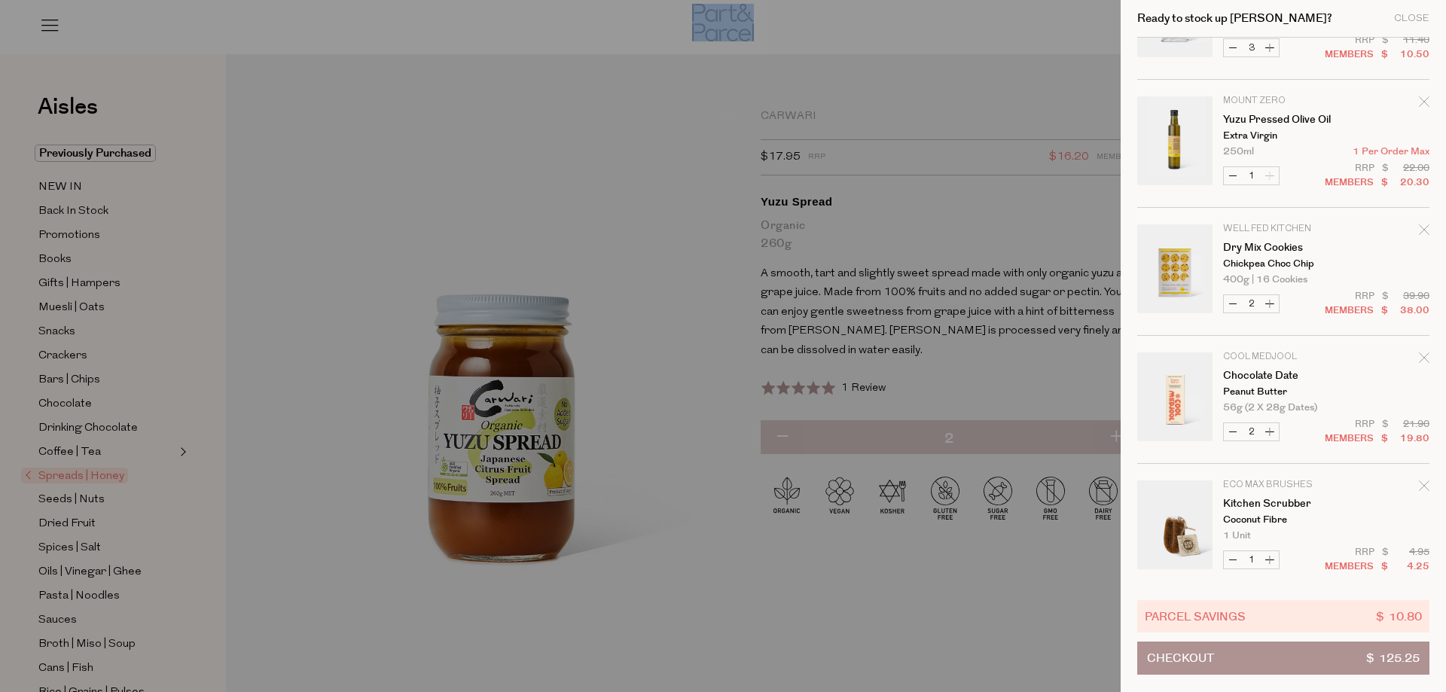
scroll to position [223, 0]
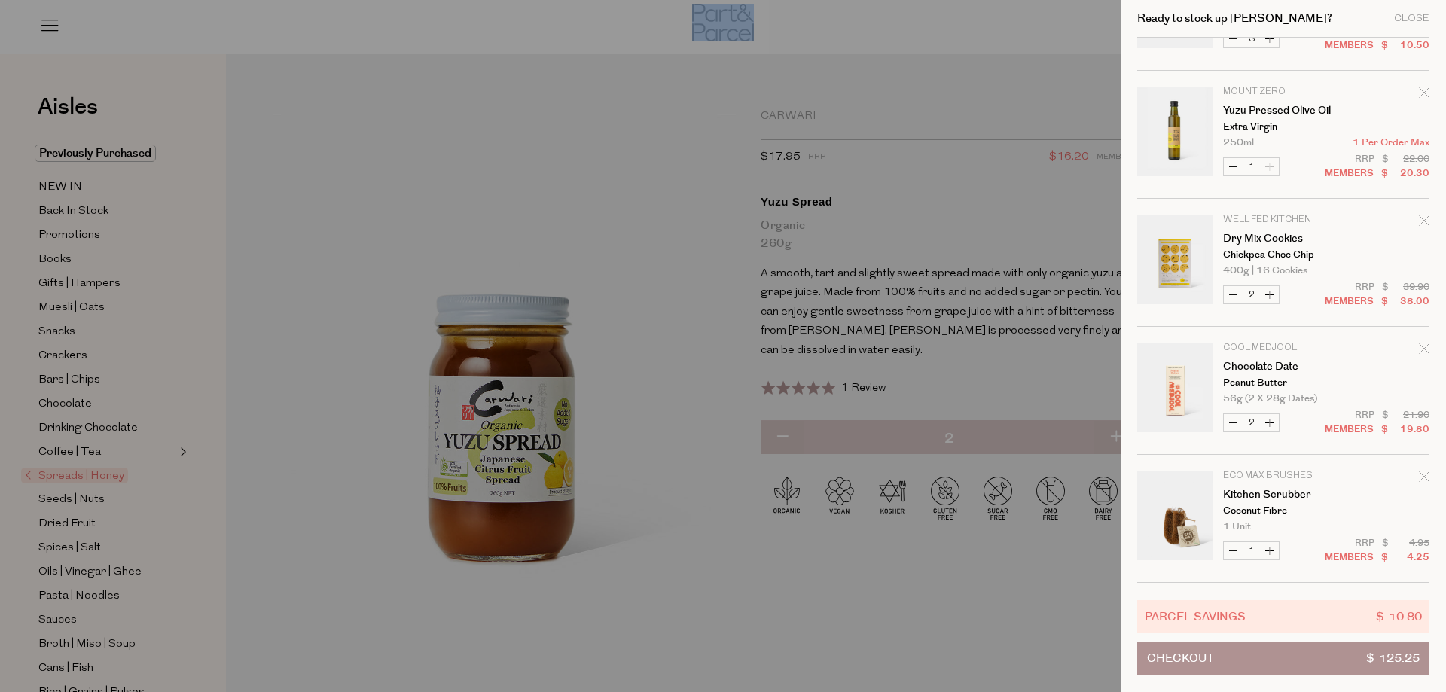
click at [1301, 657] on button "Checkout $ 125.25" at bounding box center [1283, 658] width 292 height 33
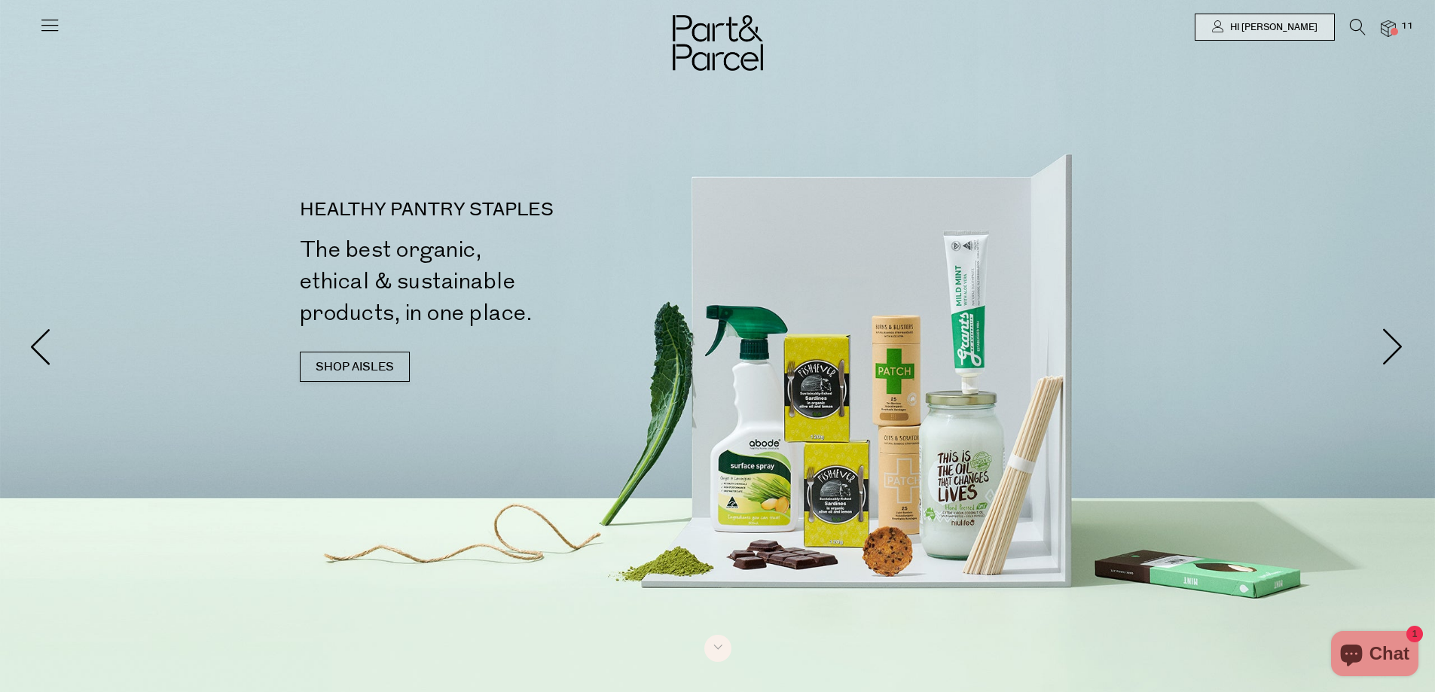
click at [1355, 23] on icon at bounding box center [1357, 27] width 16 height 17
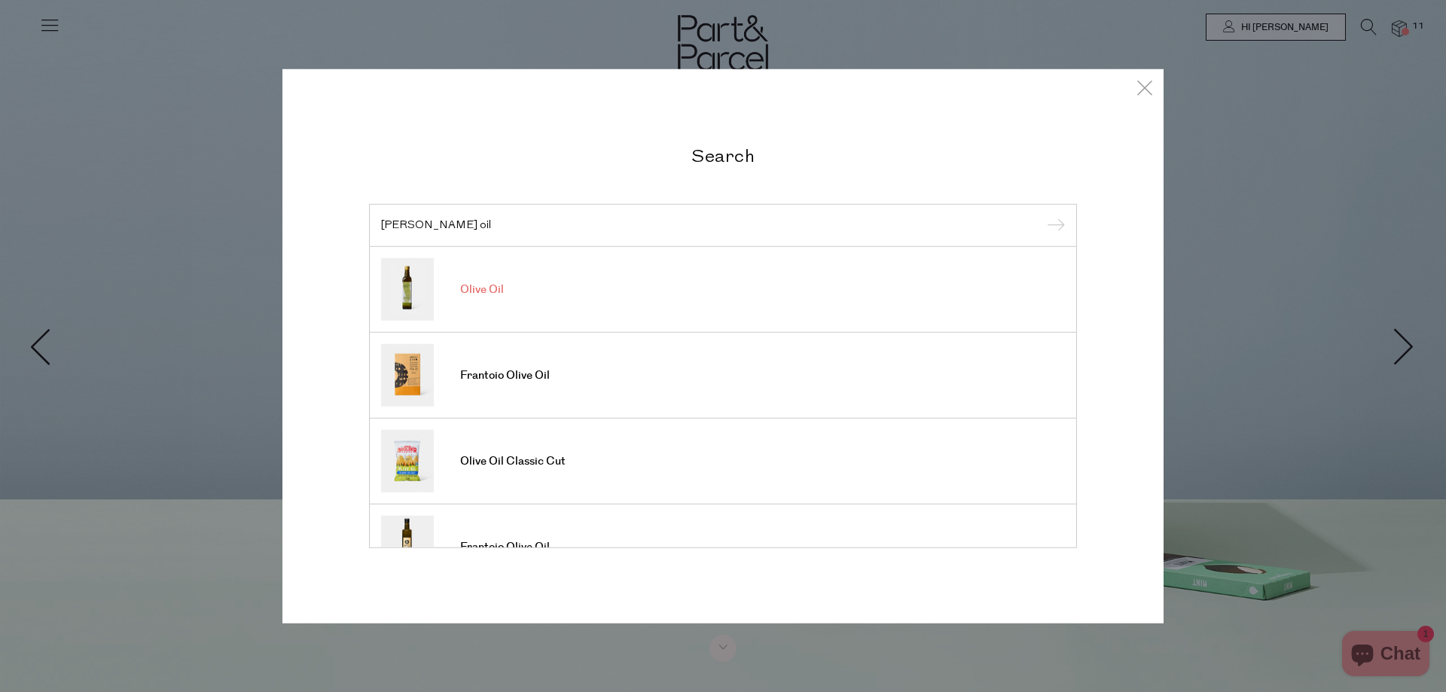
type input "oliver oil"
click at [490, 287] on span "Olive Oil" at bounding box center [482, 289] width 44 height 15
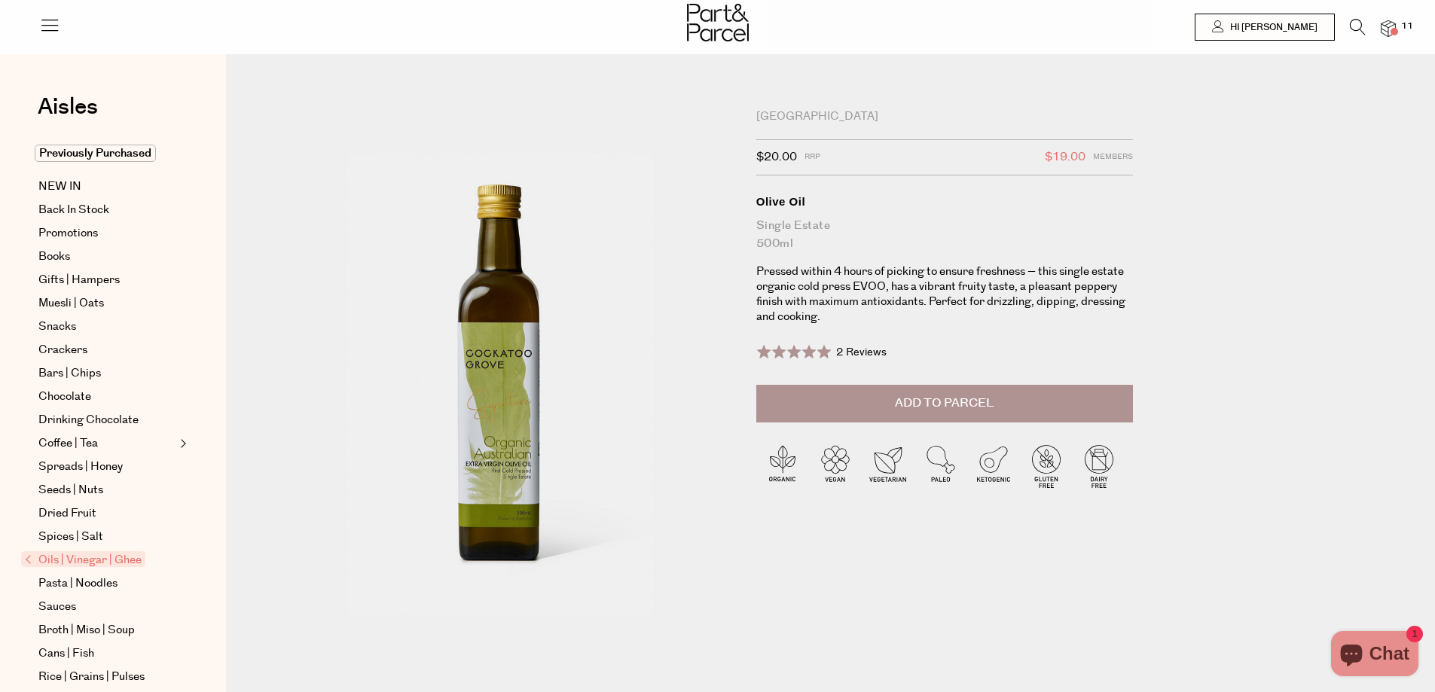
click at [826, 113] on div "[GEOGRAPHIC_DATA]" at bounding box center [944, 116] width 377 height 15
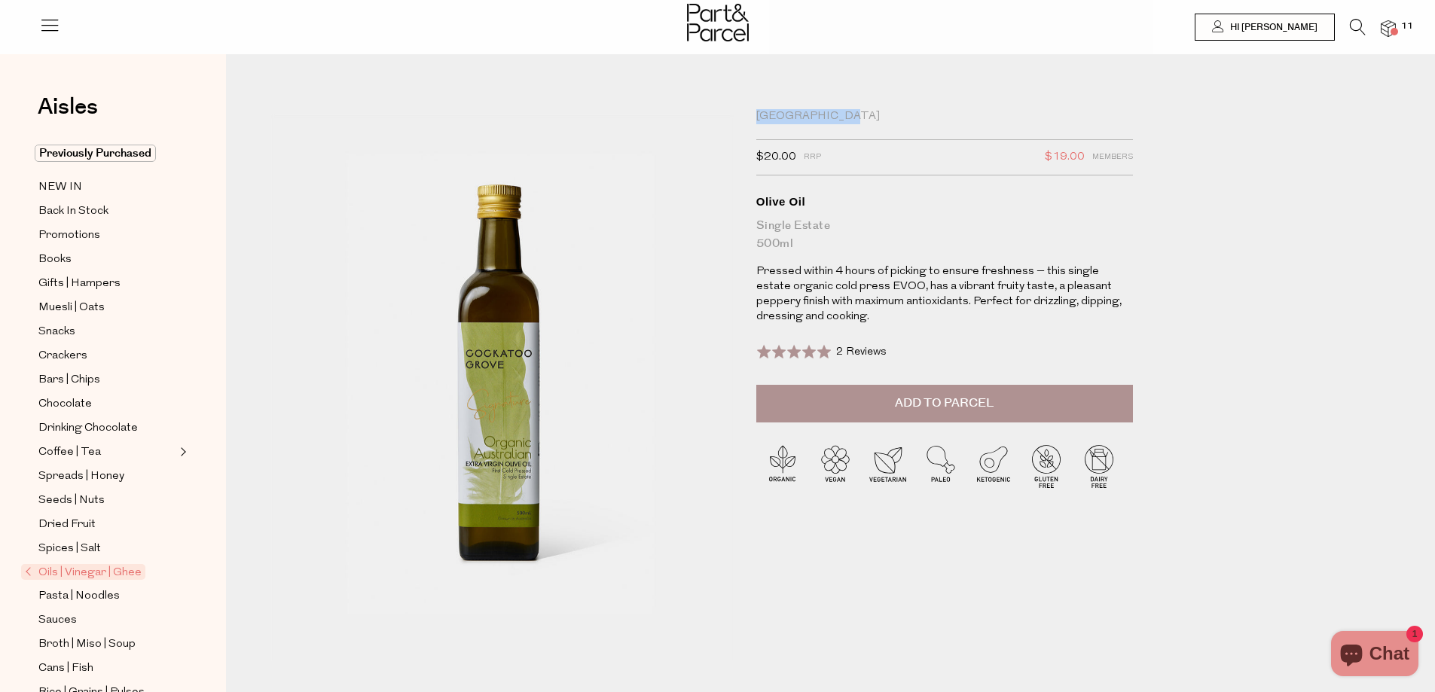
drag, startPoint x: 862, startPoint y: 111, endPoint x: 742, endPoint y: 114, distance: 119.8
click at [742, 114] on div "[GEOGRAPHIC_DATA] $20.00 RRP $19.00 Members Available: In Stock Olive Oil Singl…" at bounding box center [841, 408] width 1163 height 618
copy div "[GEOGRAPHIC_DATA]"
drag, startPoint x: 1359, startPoint y: 28, endPoint x: 1249, endPoint y: 78, distance: 120.0
click at [1357, 28] on icon at bounding box center [1357, 27] width 16 height 17
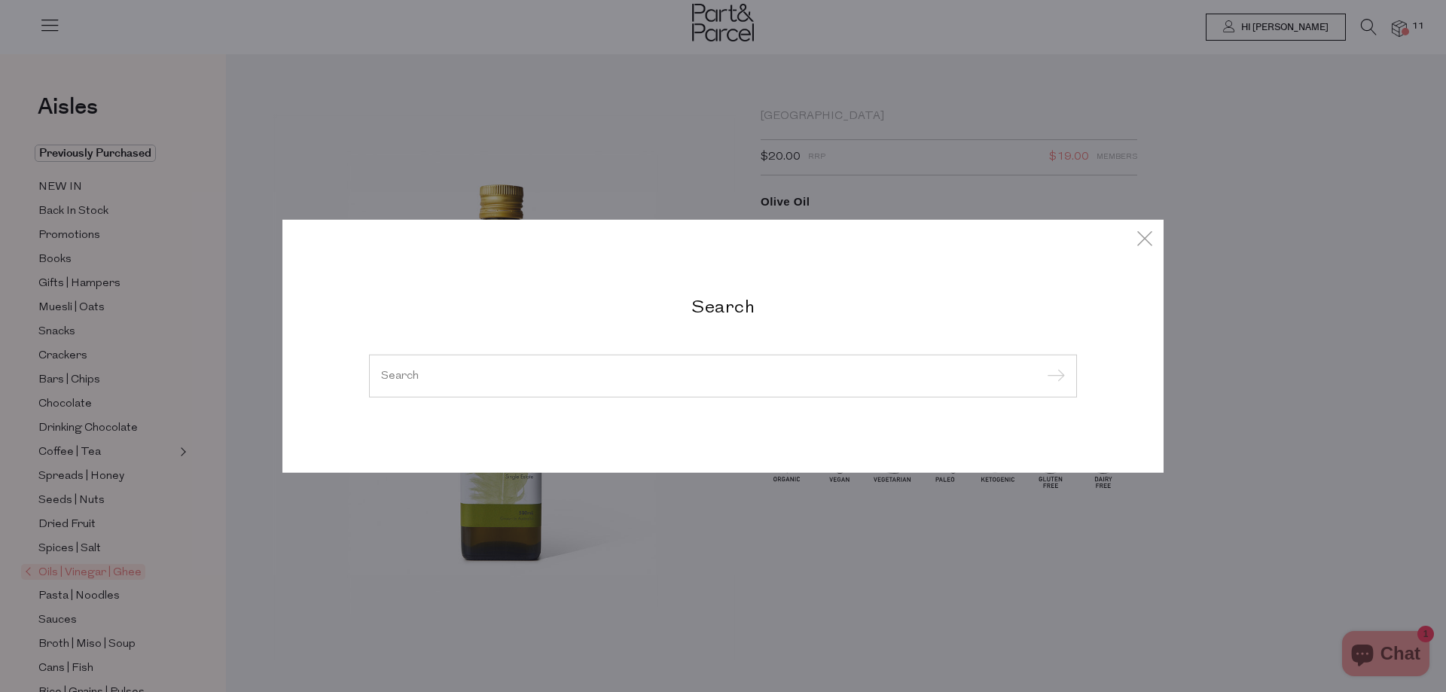
paste input "[GEOGRAPHIC_DATA]"
type input "[GEOGRAPHIC_DATA]"
click at [1042, 365] on input "submit" at bounding box center [1053, 376] width 23 height 23
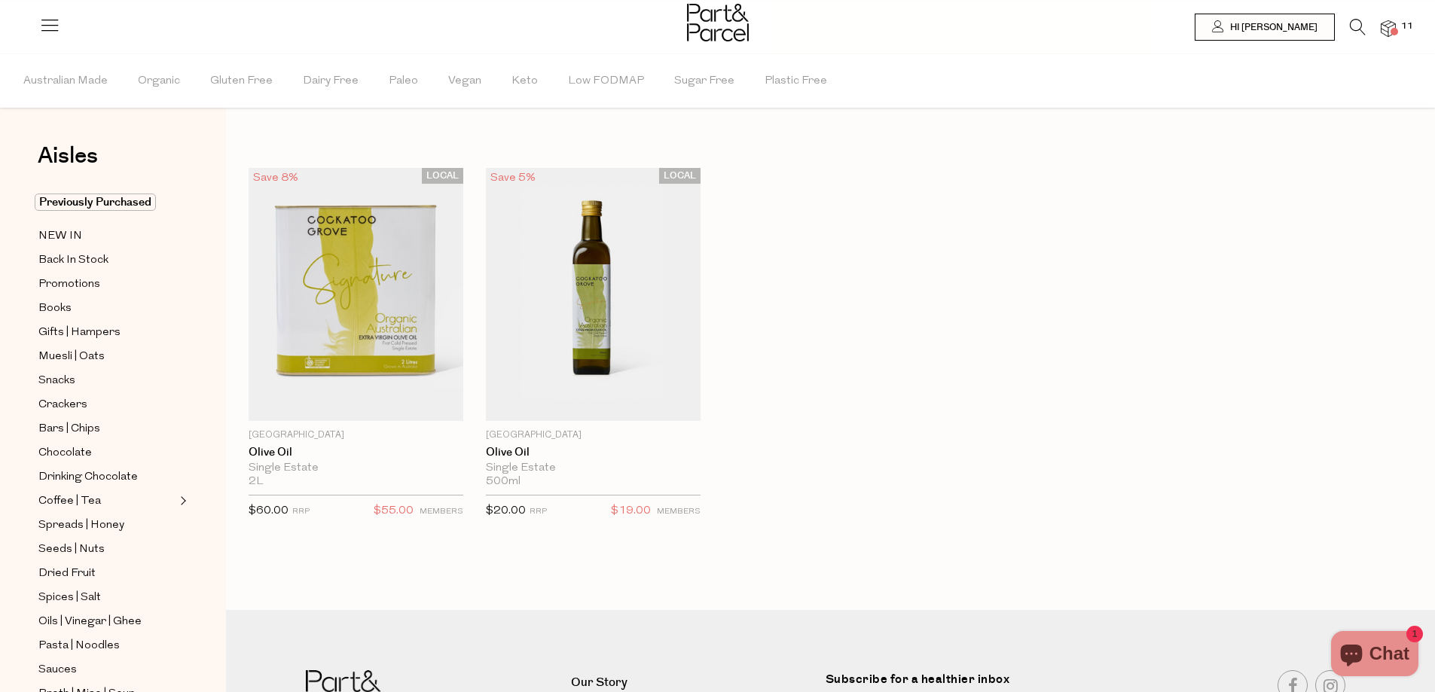
click at [1396, 28] on span at bounding box center [1394, 32] width 8 height 8
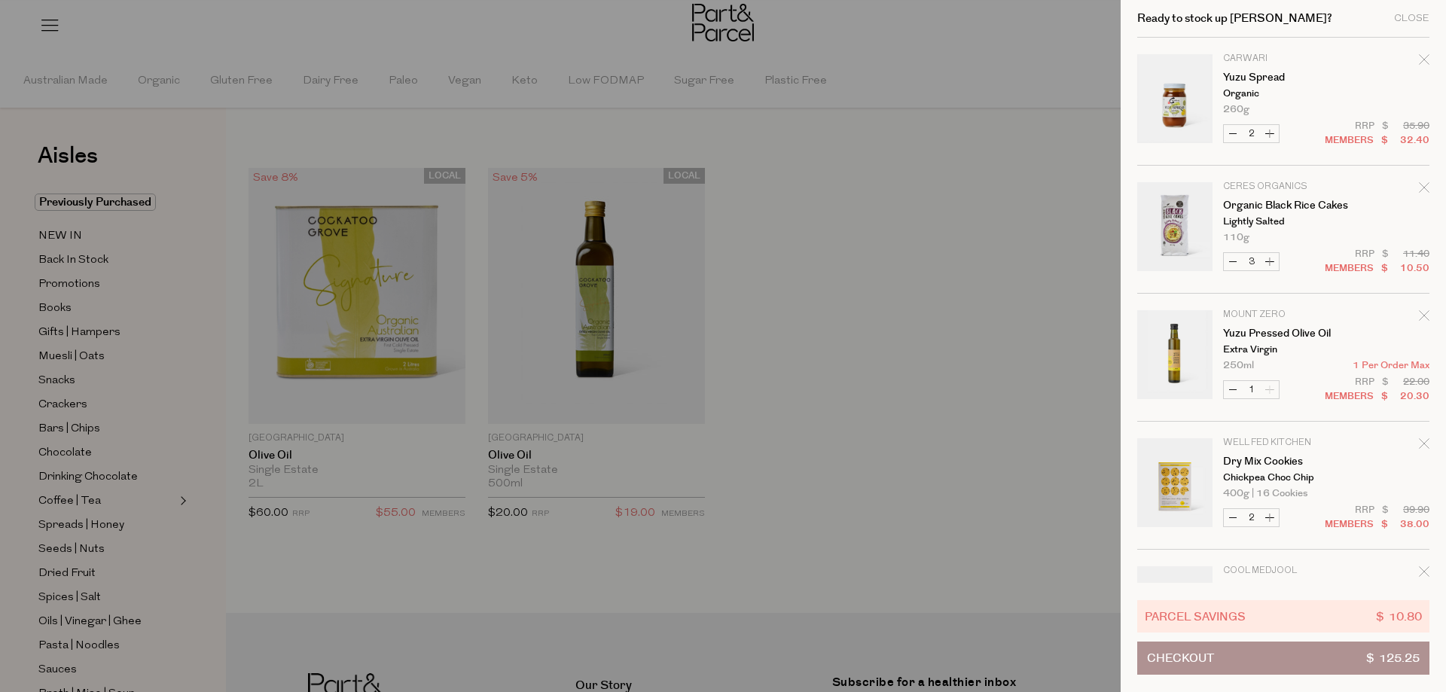
click at [1288, 665] on button "Checkout $ 125.25" at bounding box center [1283, 658] width 292 height 33
